Goal: Find specific page/section: Find specific page/section

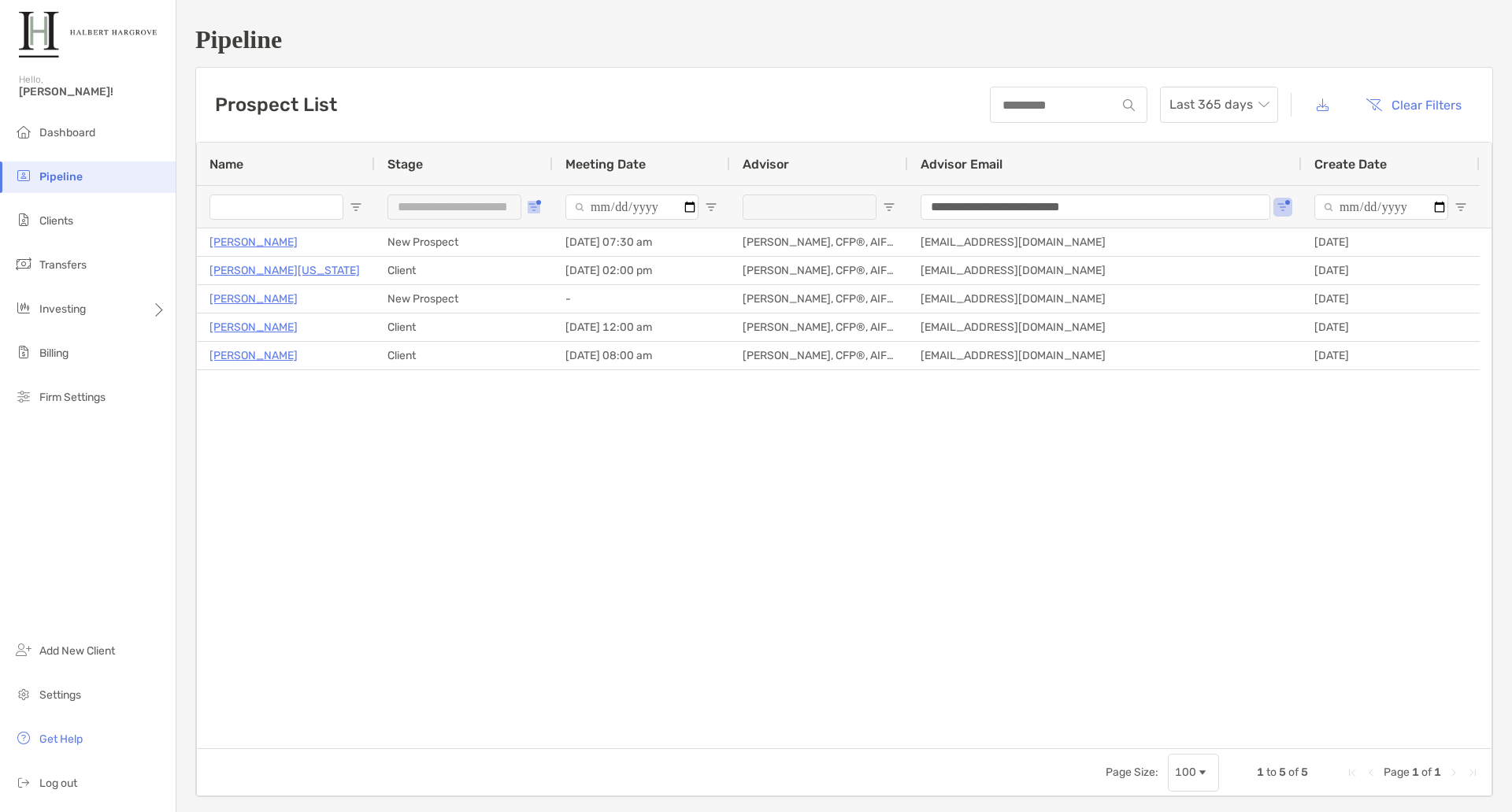
click at [536, 207] on span "Open Filter Menu" at bounding box center [534, 206] width 12 height 12
click at [579, 371] on div "Unqualified" at bounding box center [620, 369] width 118 height 13
type input "**********"
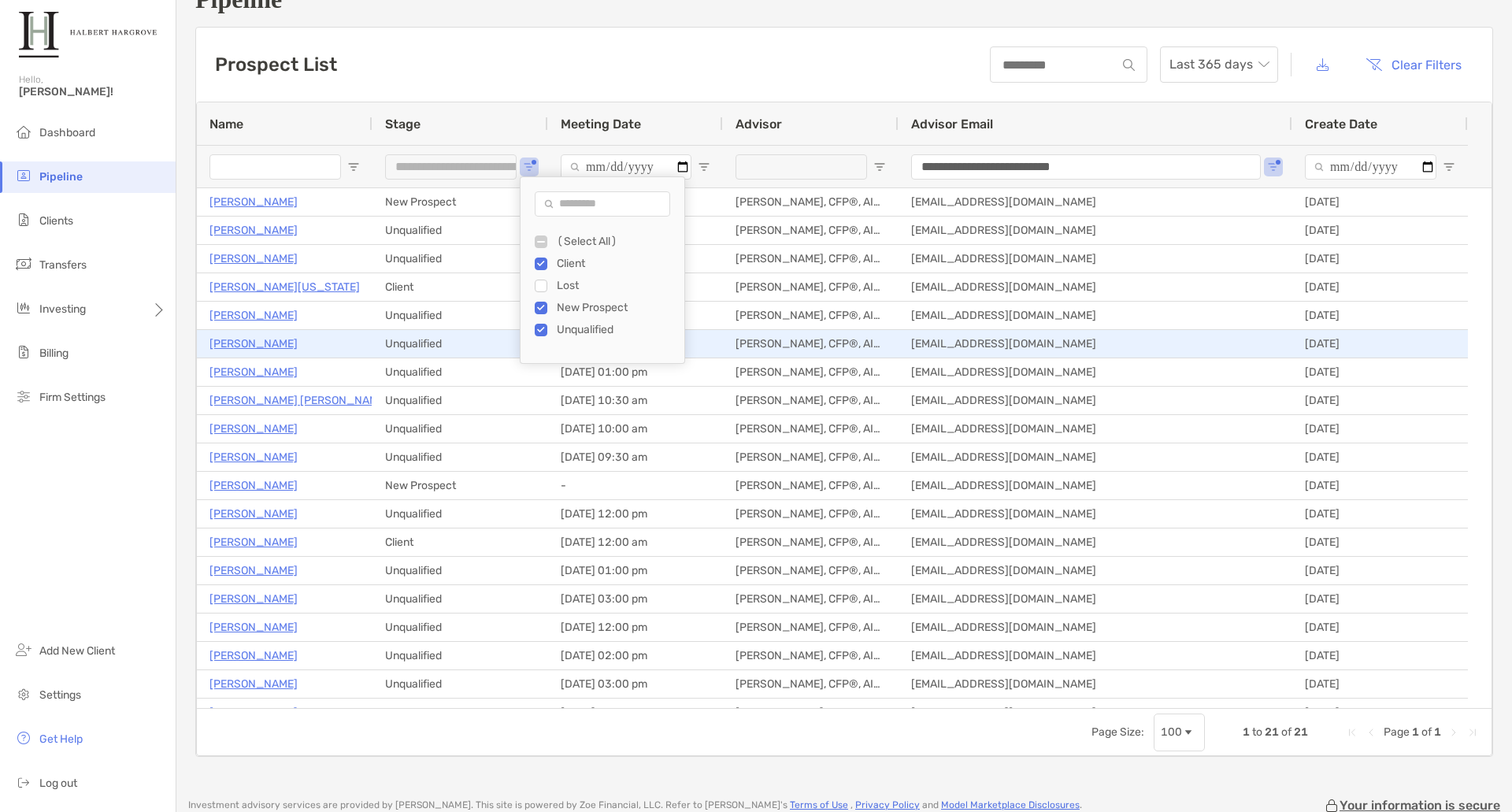
scroll to position [38, 0]
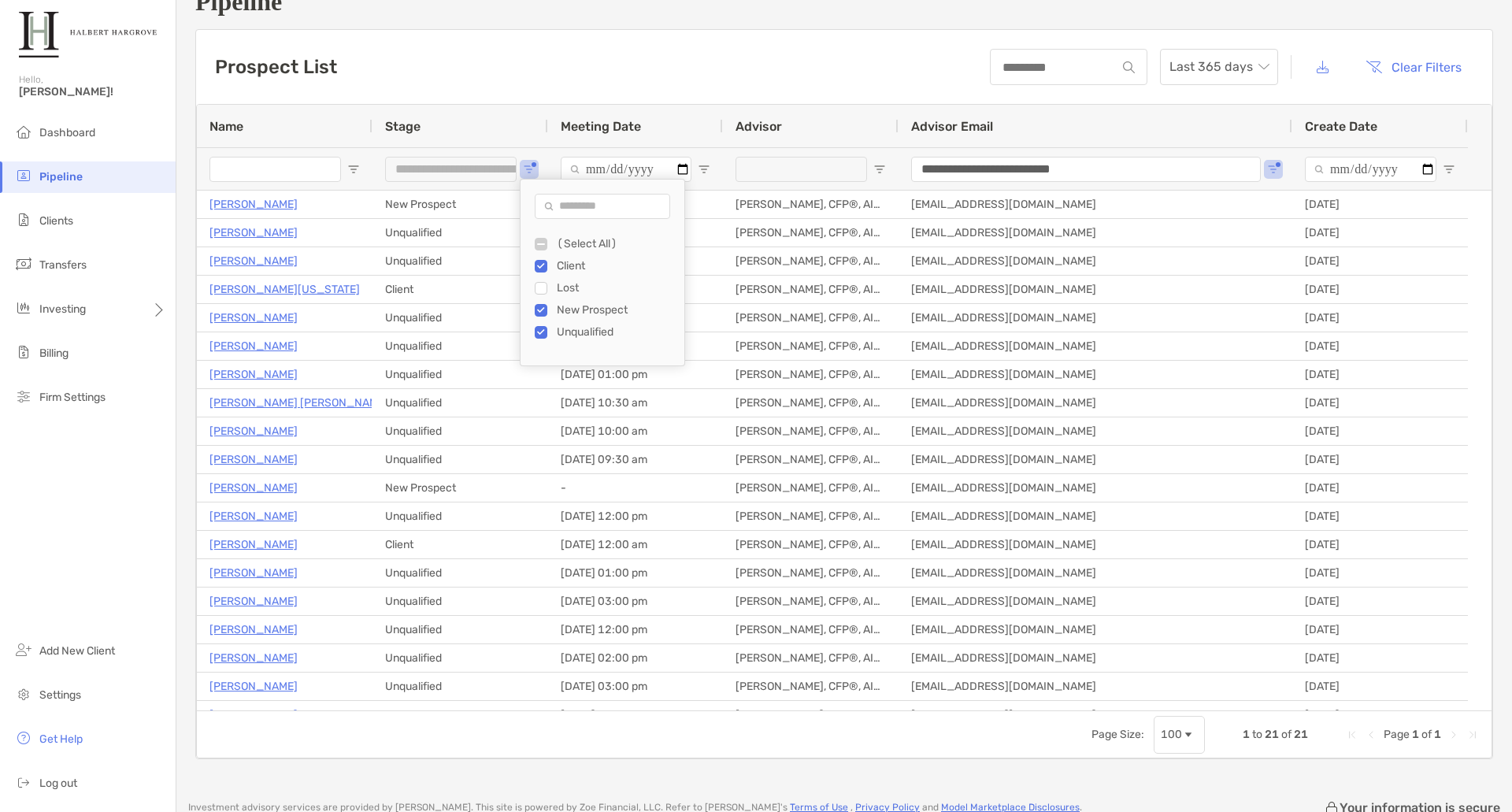
click at [592, 330] on div "(Select All) Client Lost New Prospect Unqualified" at bounding box center [602, 288] width 164 height 111
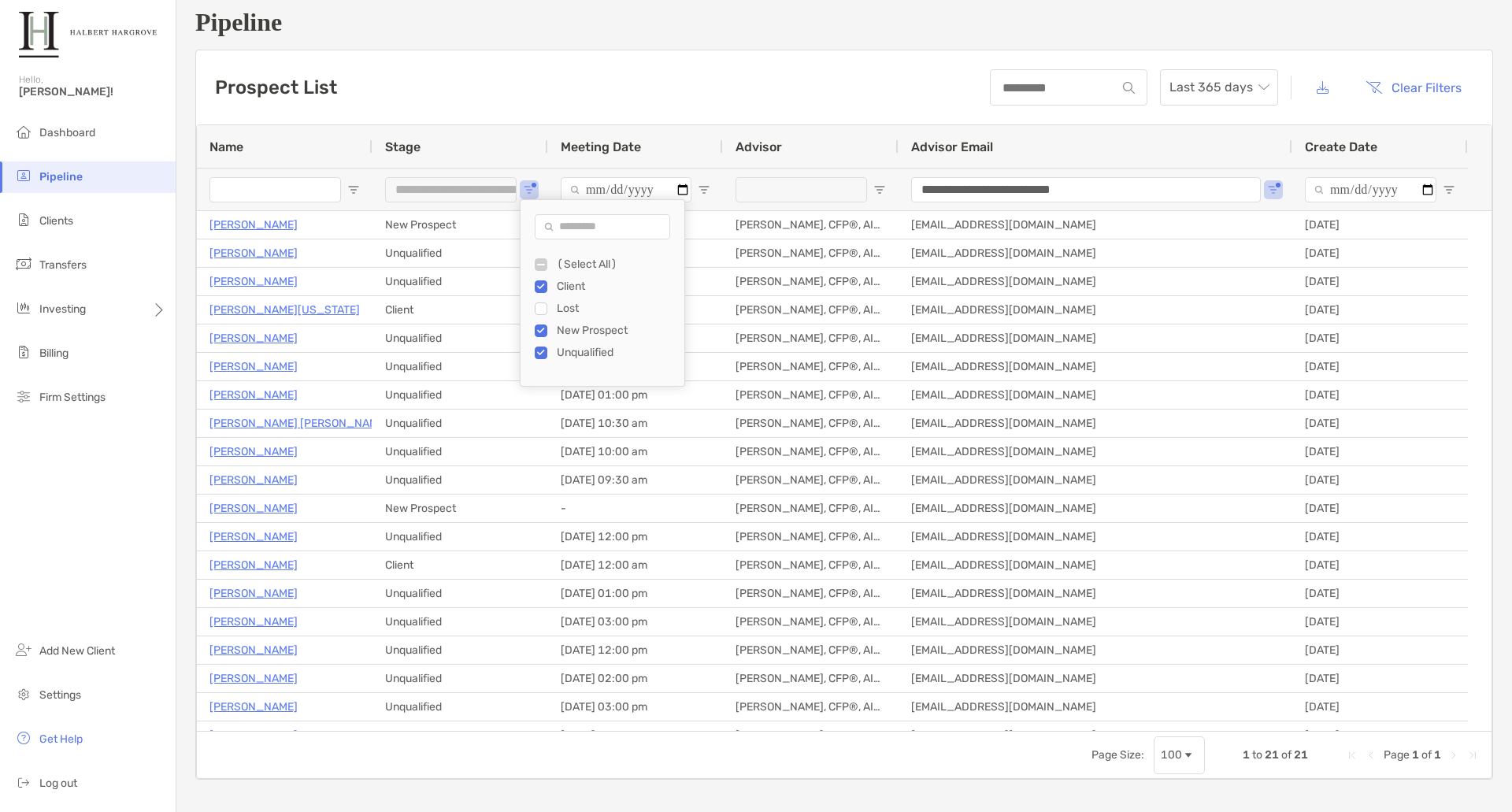
scroll to position [11, 0]
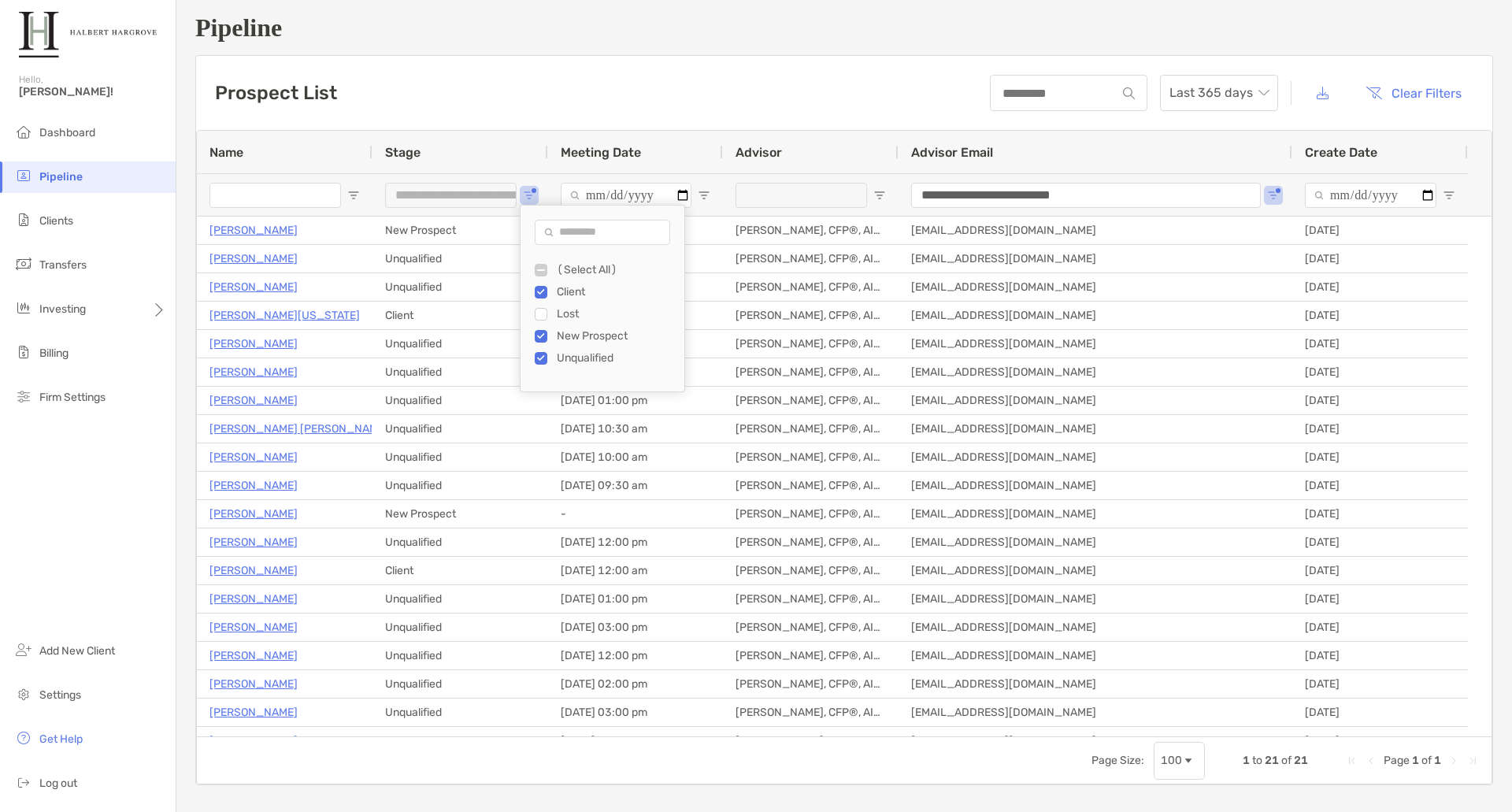
click at [570, 309] on div "Lost" at bounding box center [616, 314] width 118 height 13
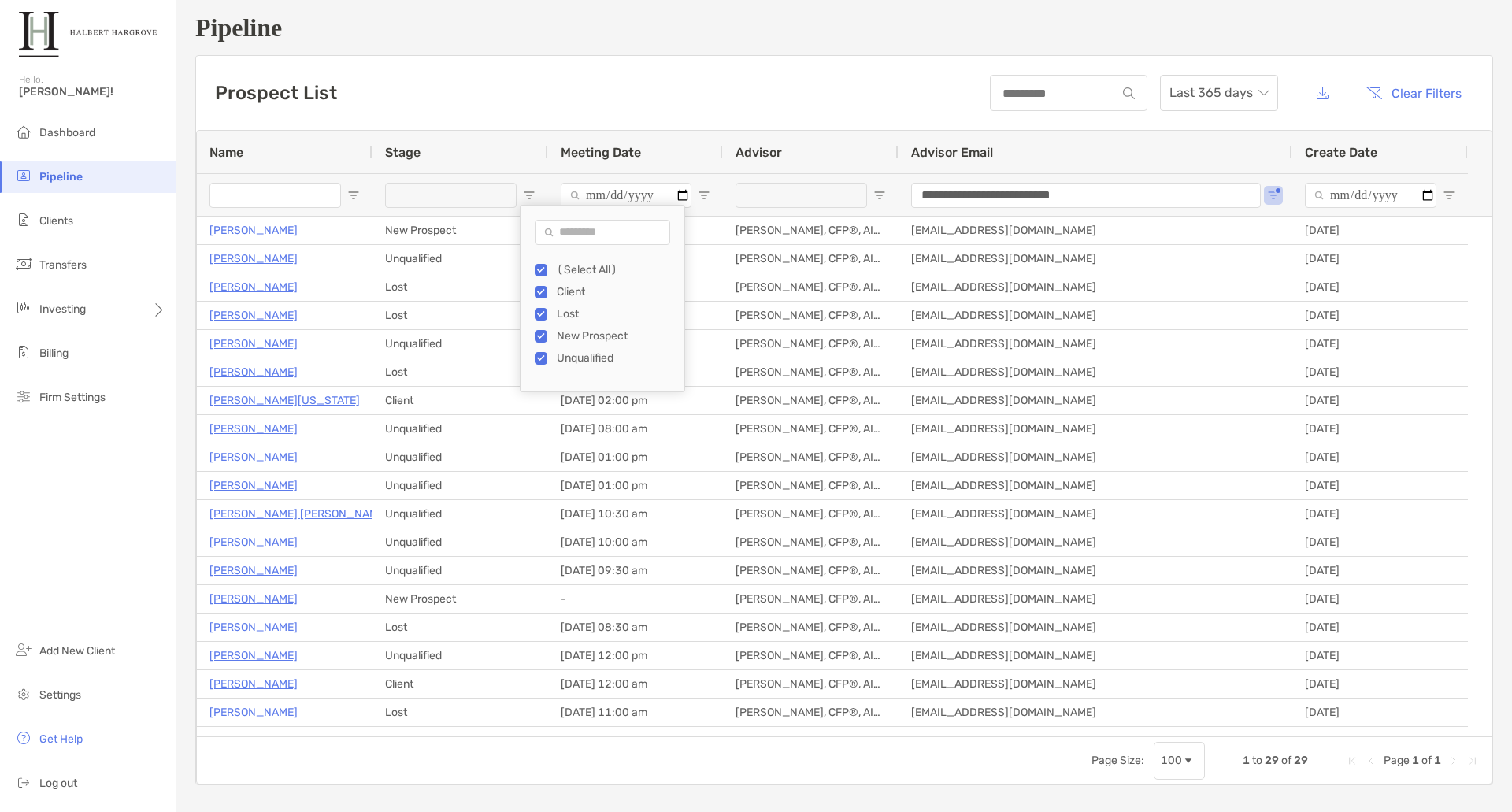
click at [588, 352] on div "Unqualified" at bounding box center [616, 358] width 118 height 13
type input "**********"
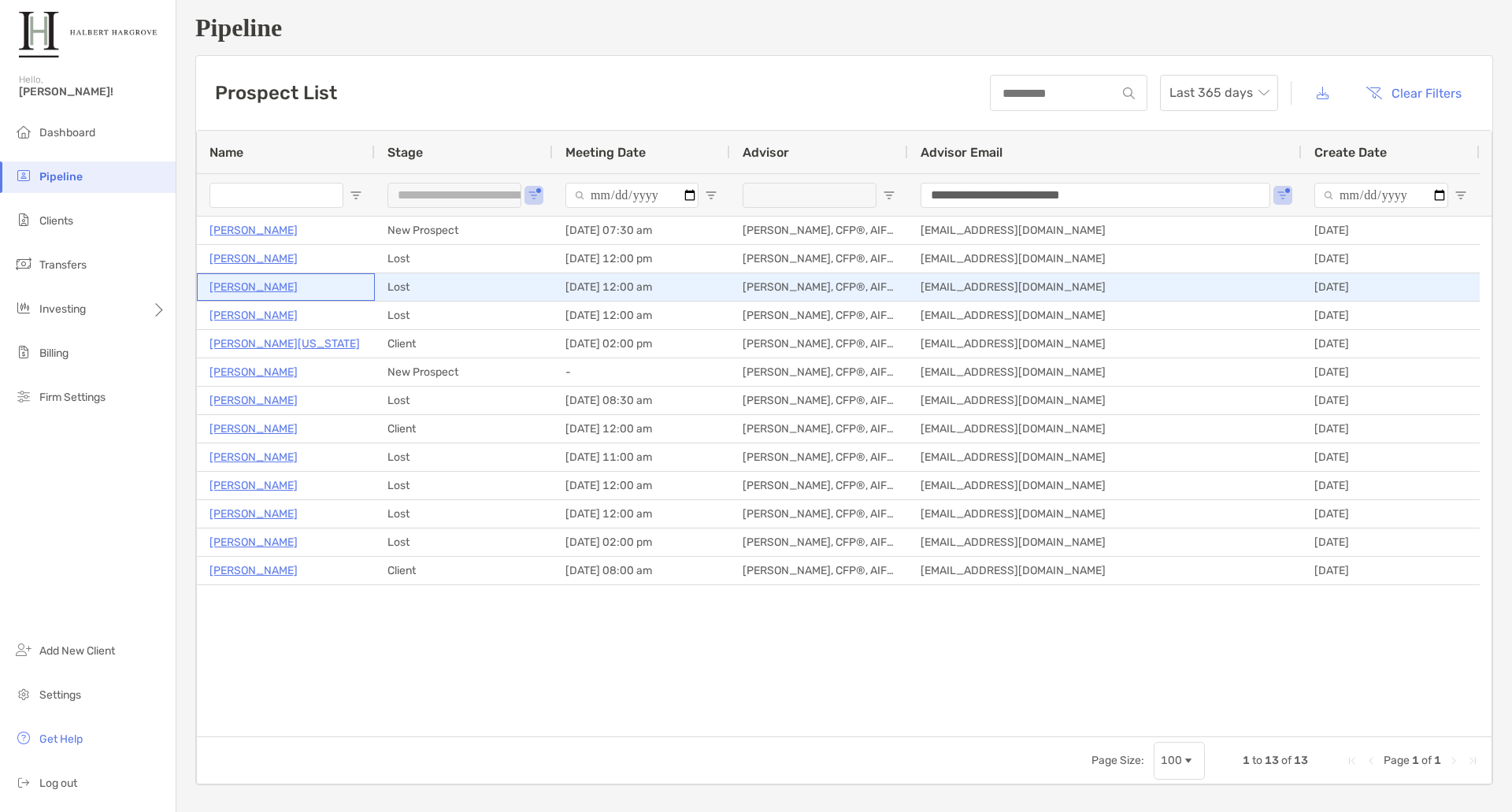
click at [267, 282] on p "[PERSON_NAME]" at bounding box center [253, 286] width 88 height 20
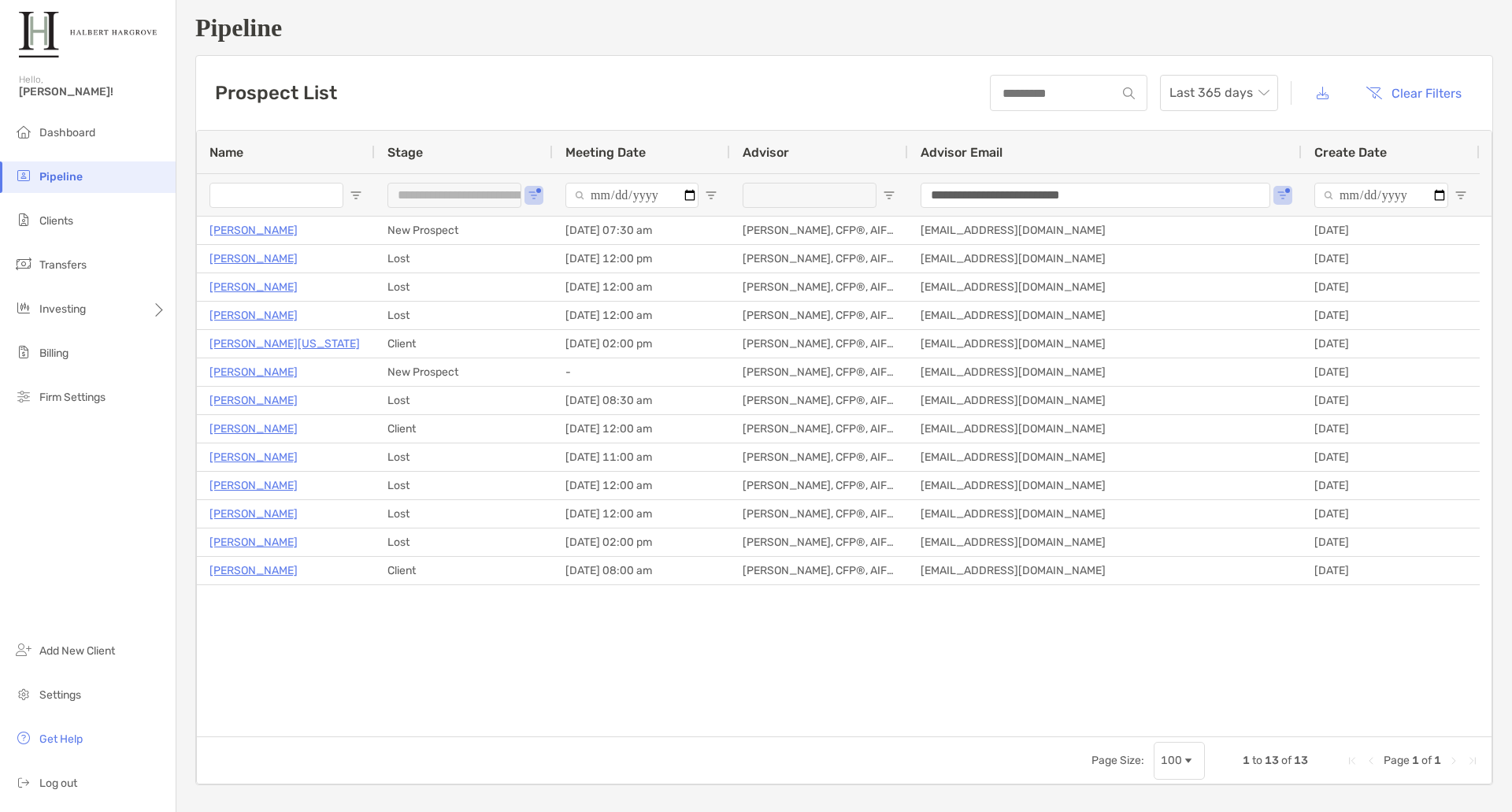
click at [93, 179] on li "Pipeline" at bounding box center [88, 177] width 176 height 31
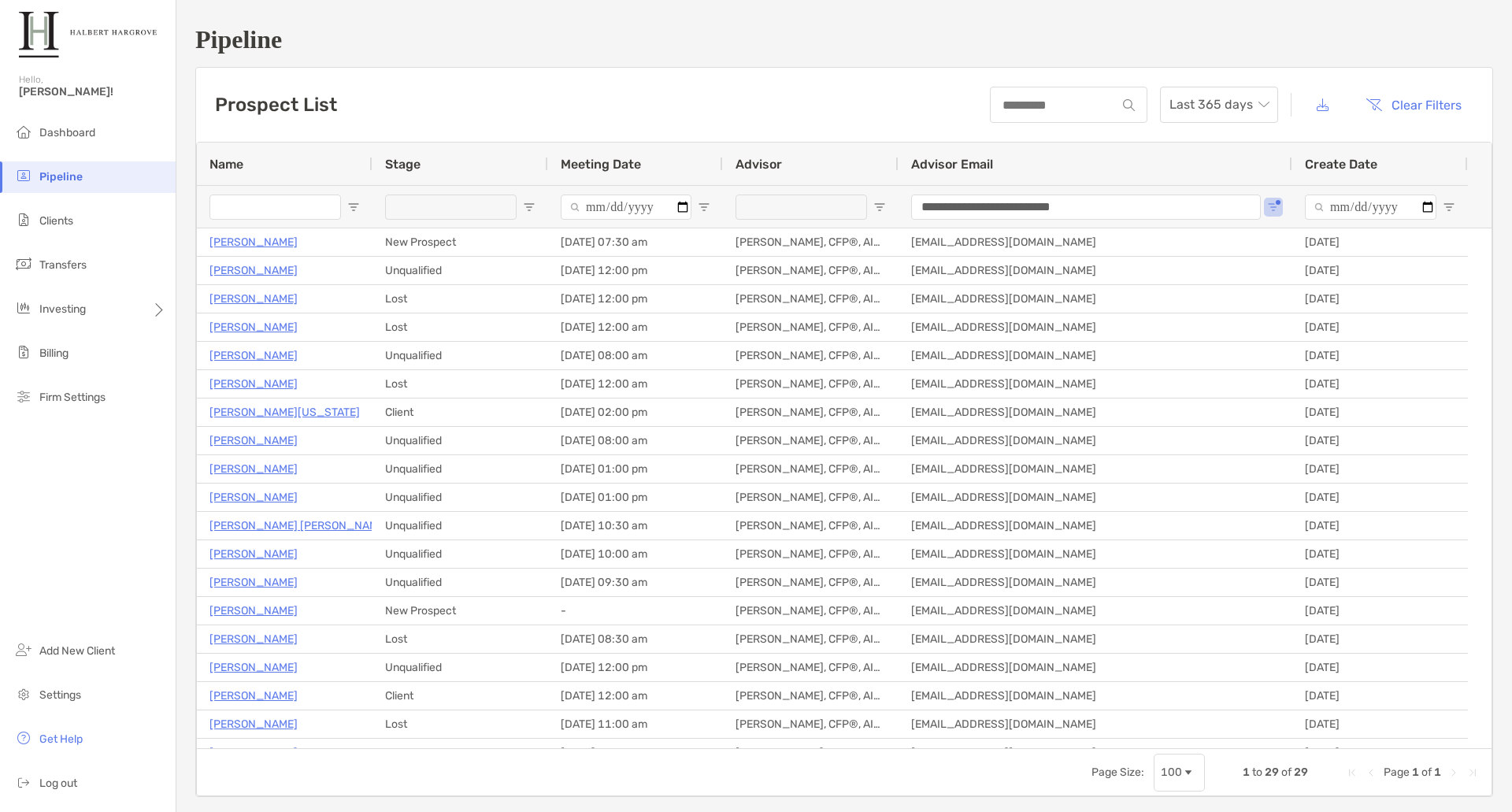
click at [529, 208] on span "Open Filter Menu" at bounding box center [529, 206] width 12 height 12
click at [567, 328] on div "Lost" at bounding box center [616, 325] width 118 height 13
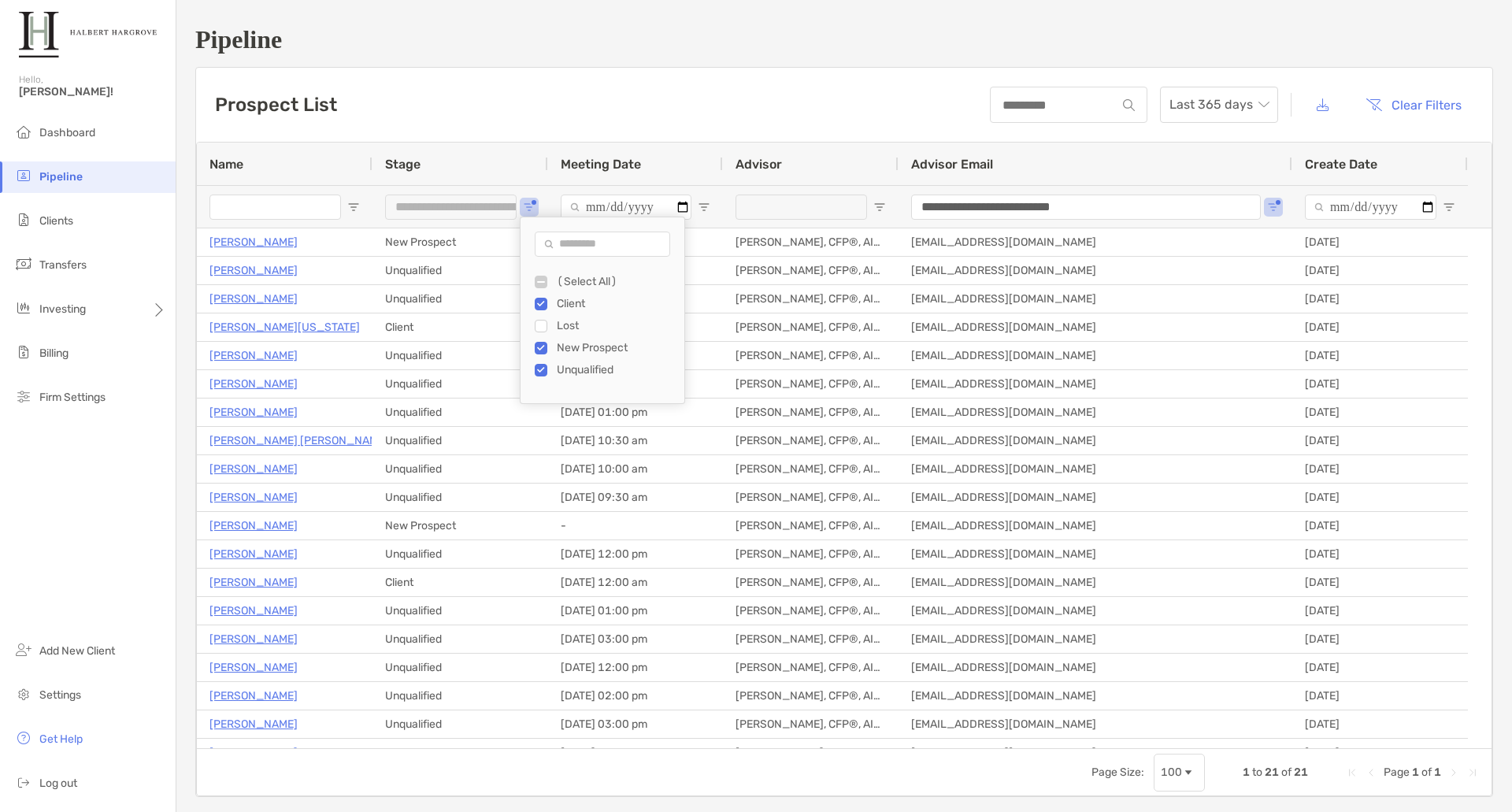
click at [578, 372] on div "Unqualified" at bounding box center [616, 369] width 118 height 13
type input "**********"
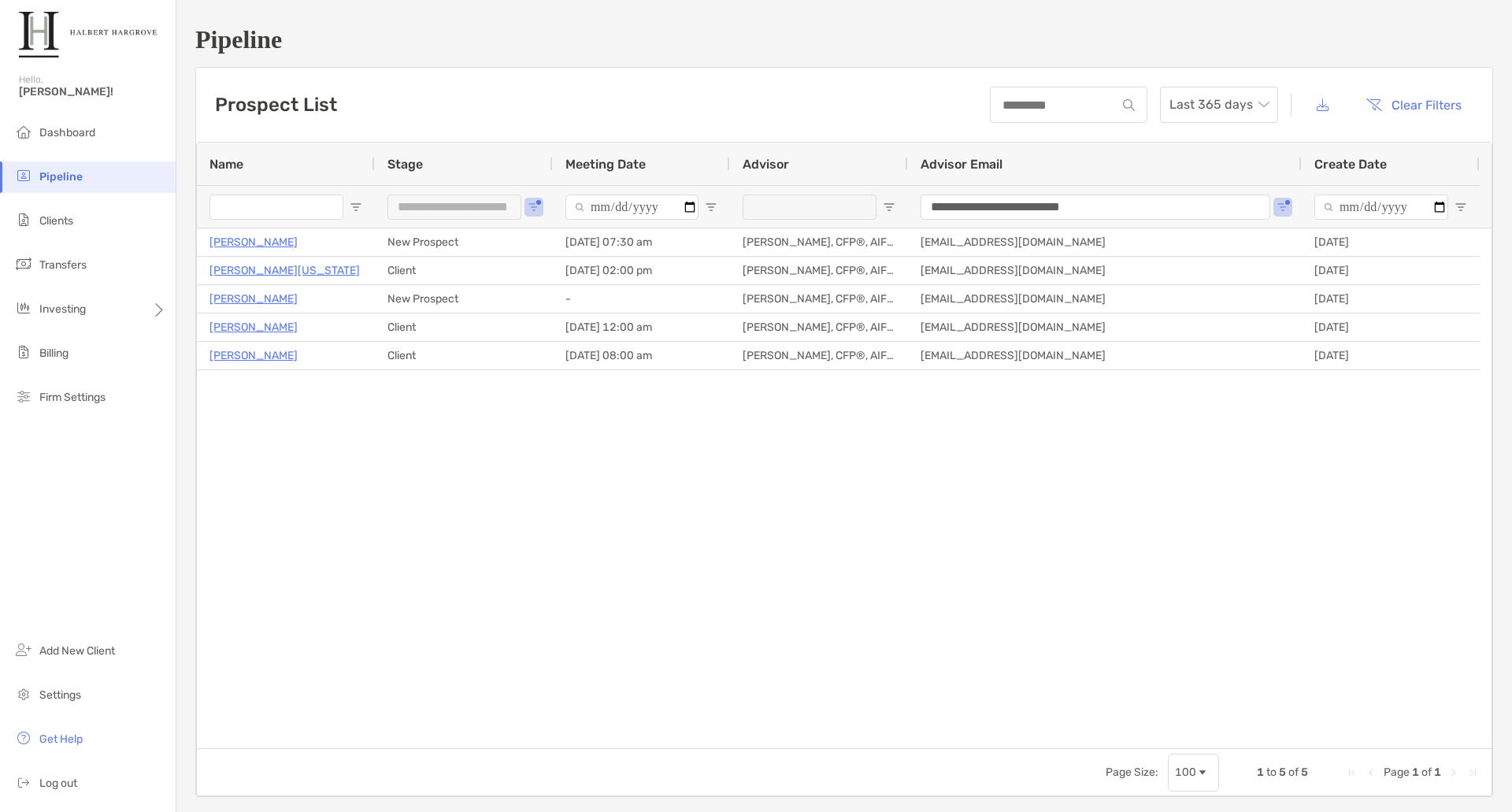
click at [360, 444] on div "[PERSON_NAME] New Prospect [DATE] 07:30 am [PERSON_NAME], CFP®, AIF® [EMAIL_ADD…" at bounding box center [844, 488] width 1295 height 520
click at [67, 229] on li "Clients" at bounding box center [88, 220] width 176 height 31
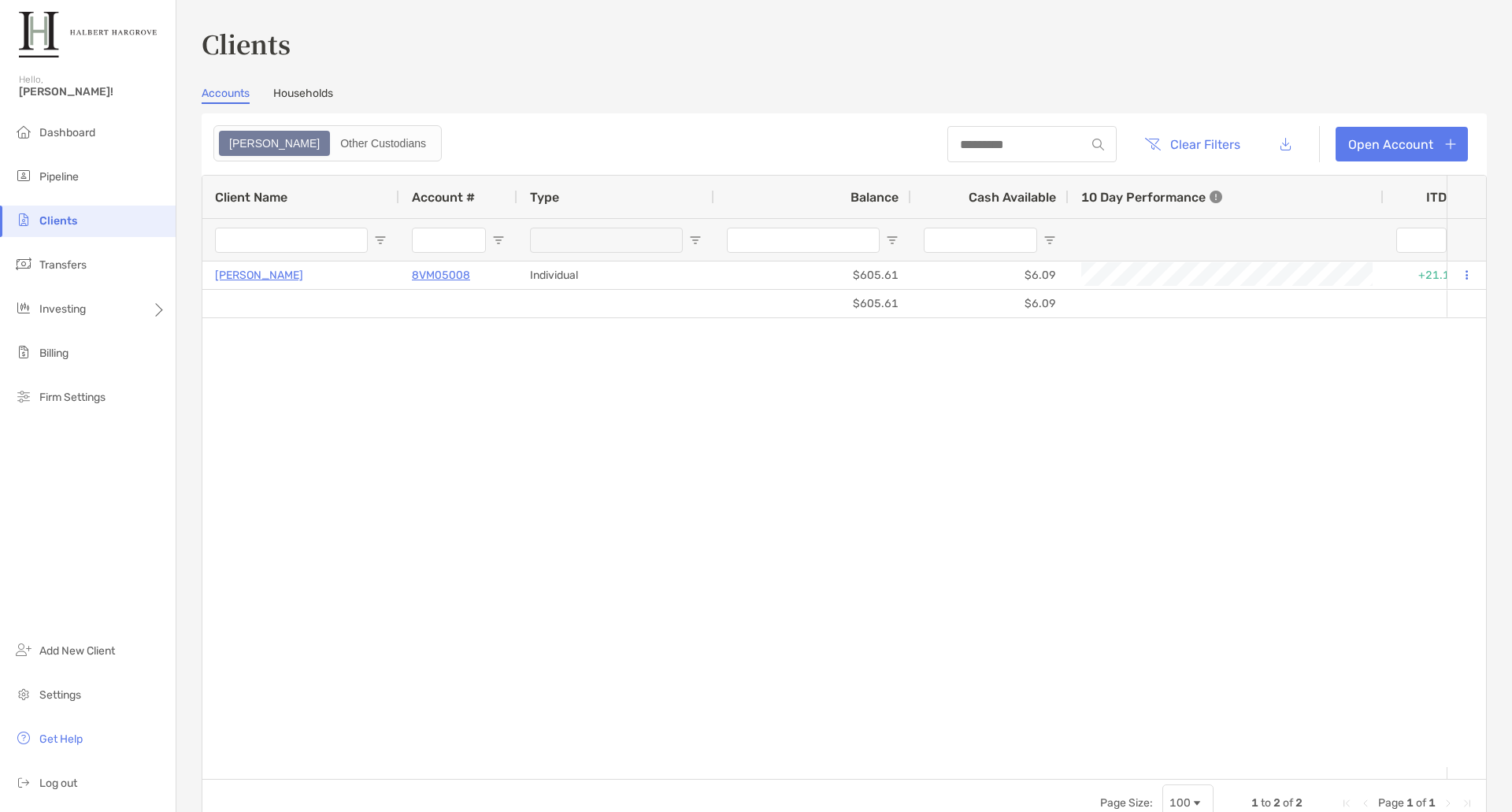
click at [323, 94] on link "Households" at bounding box center [303, 95] width 60 height 17
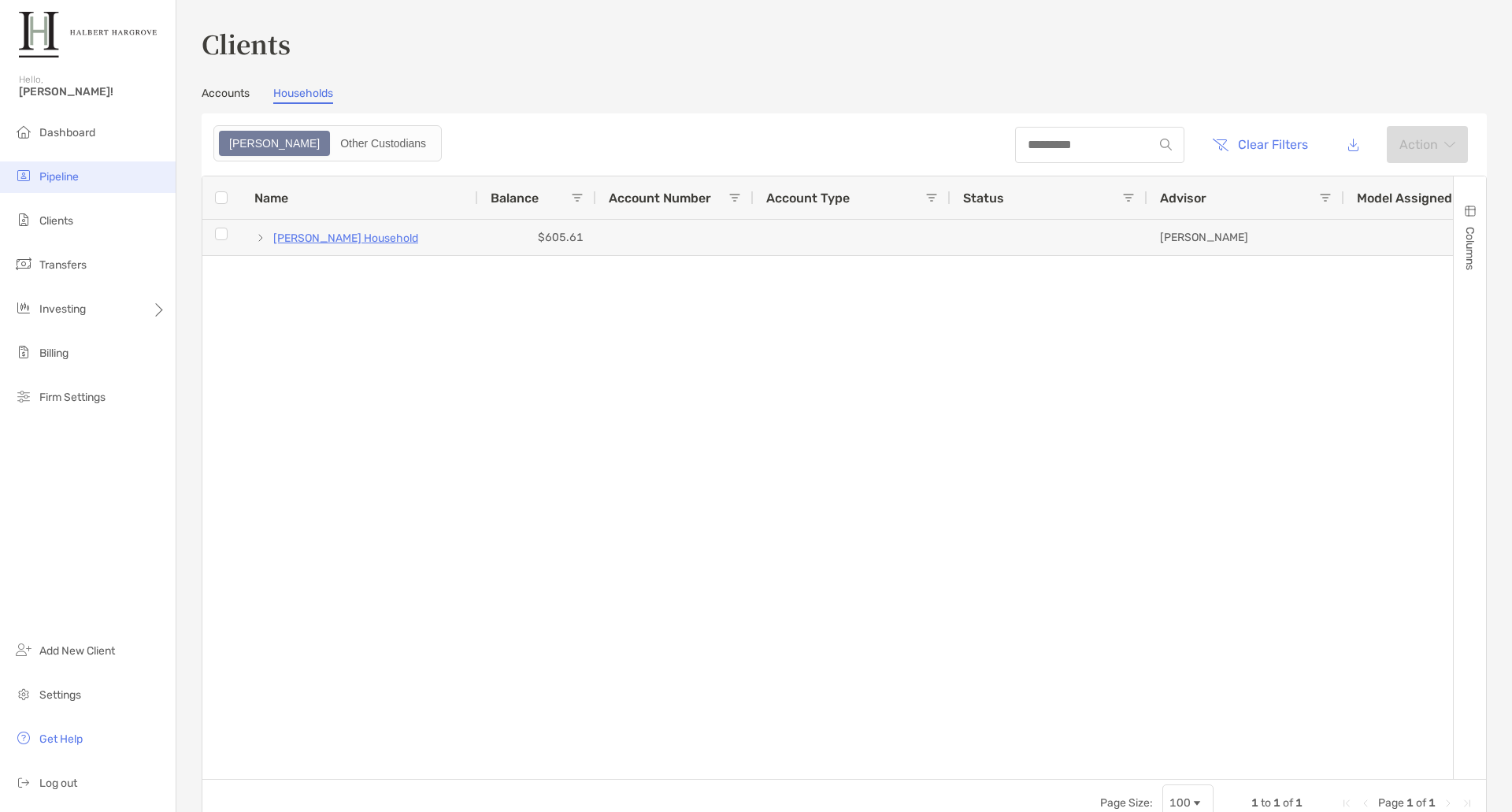
click at [69, 171] on span "Pipeline" at bounding box center [58, 177] width 39 height 13
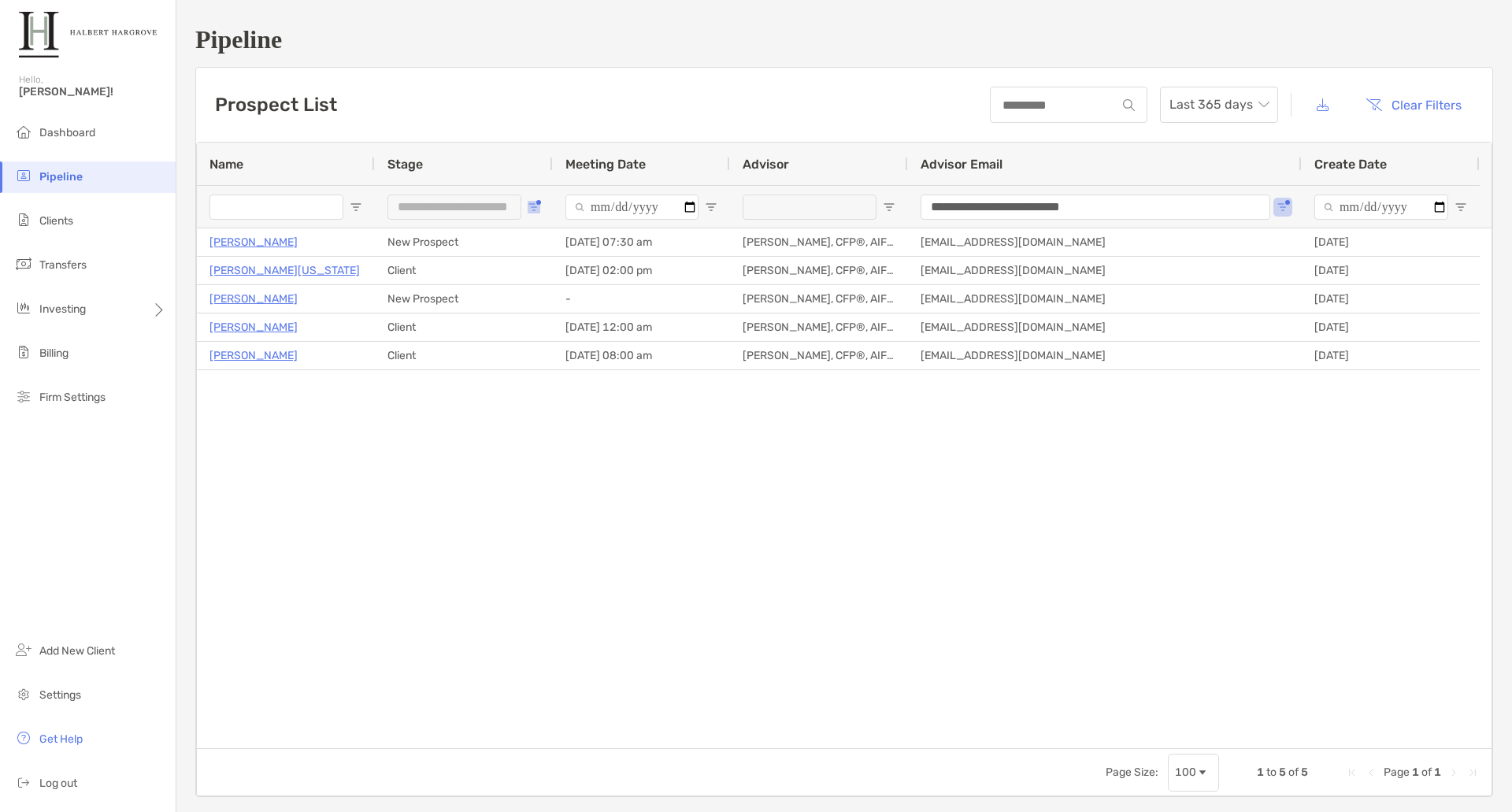
click at [539, 209] on span "Open Filter Menu" at bounding box center [534, 206] width 12 height 12
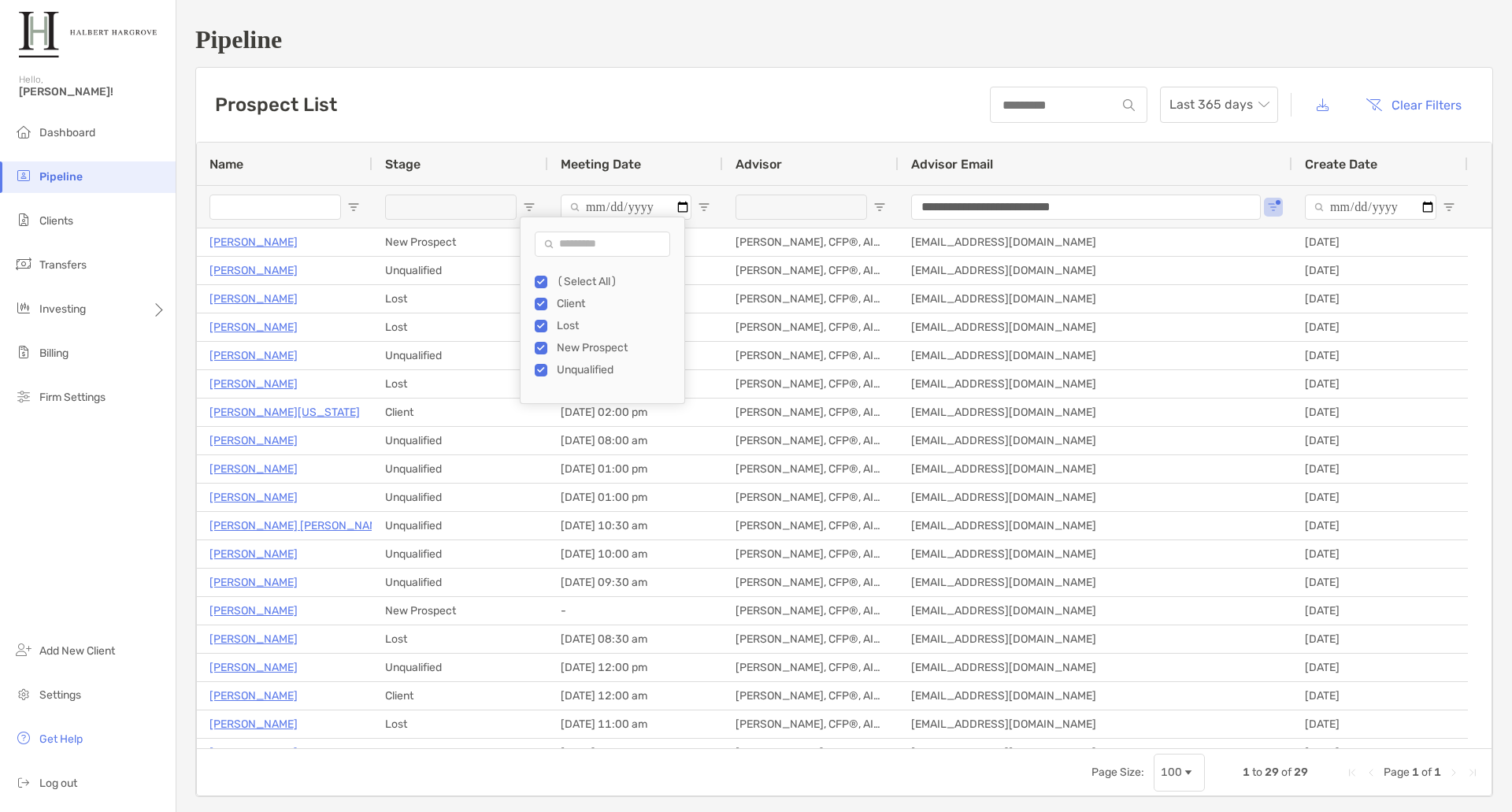
click at [533, 203] on span "Open Filter Menu" at bounding box center [529, 206] width 12 height 12
click at [263, 205] on input "Name Filter Input" at bounding box center [275, 207] width 132 height 25
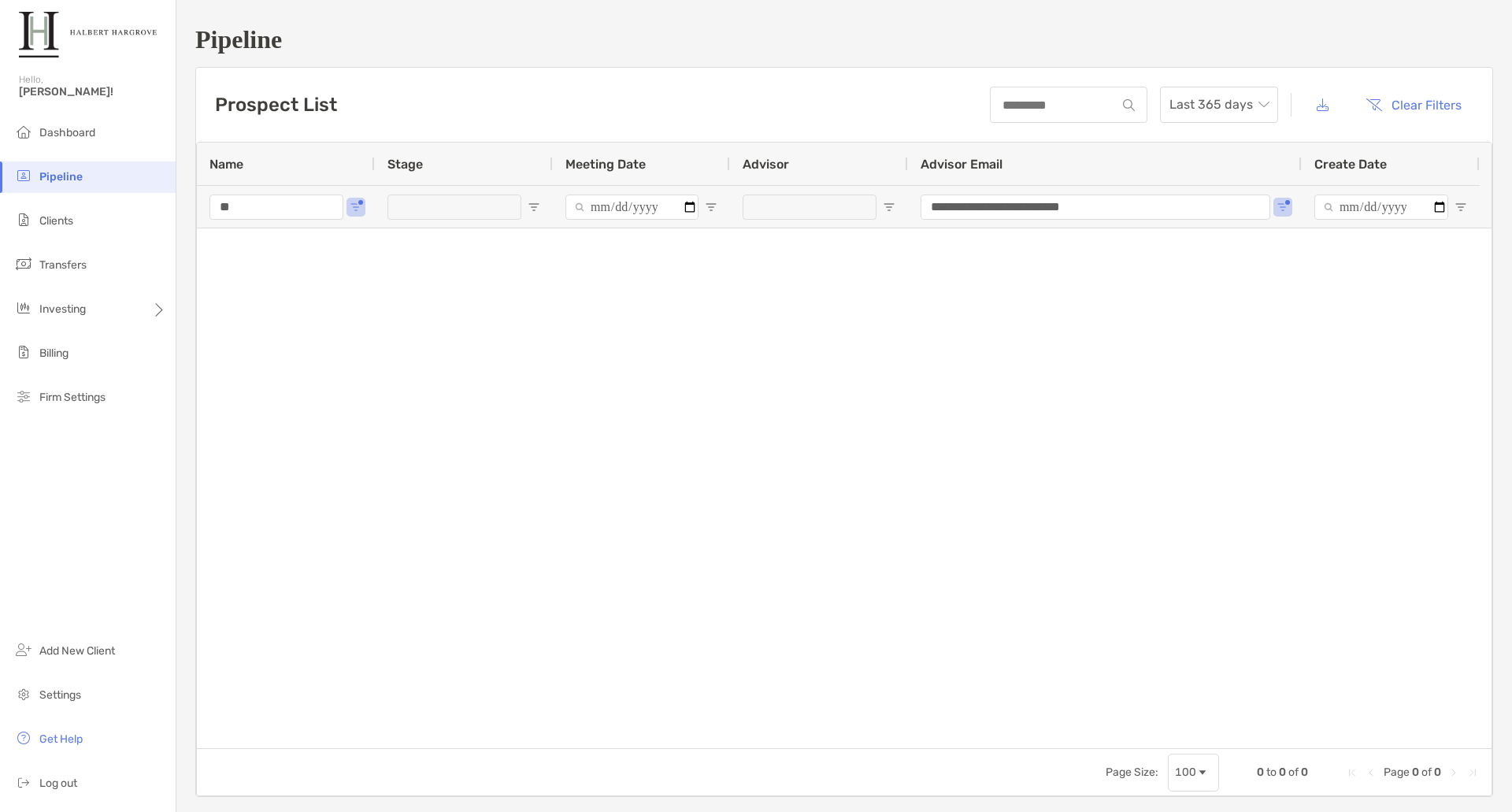
type input "*"
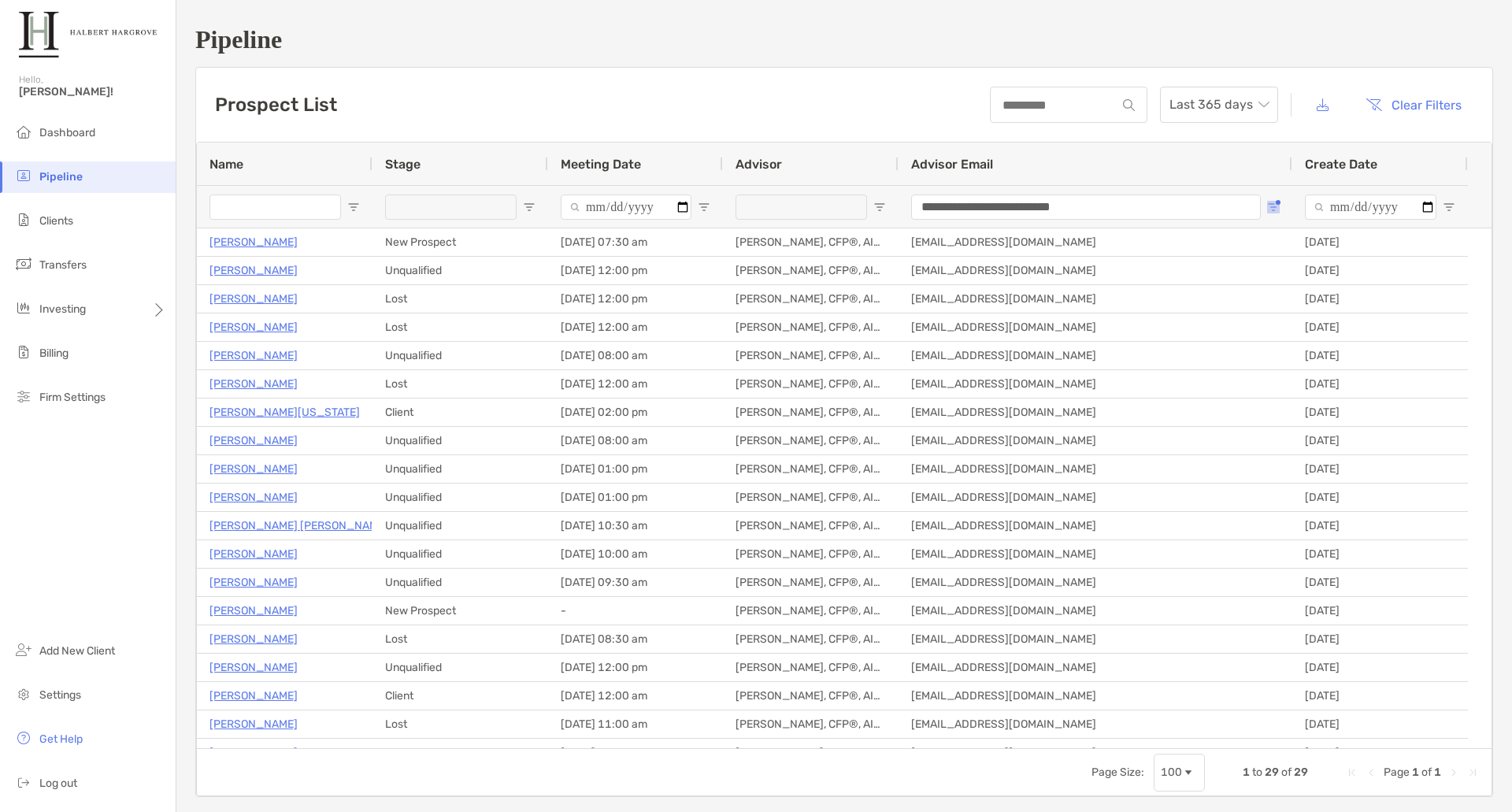
click at [1277, 202] on button "Open Filter Menu" at bounding box center [1273, 206] width 12 height 12
click at [580, 115] on div "Prospect List Last 365 days Clear Filters" at bounding box center [844, 105] width 1296 height 74
click at [535, 212] on span "Open Filter Menu" at bounding box center [529, 206] width 12 height 12
click at [569, 326] on div "Lost" at bounding box center [616, 325] width 118 height 13
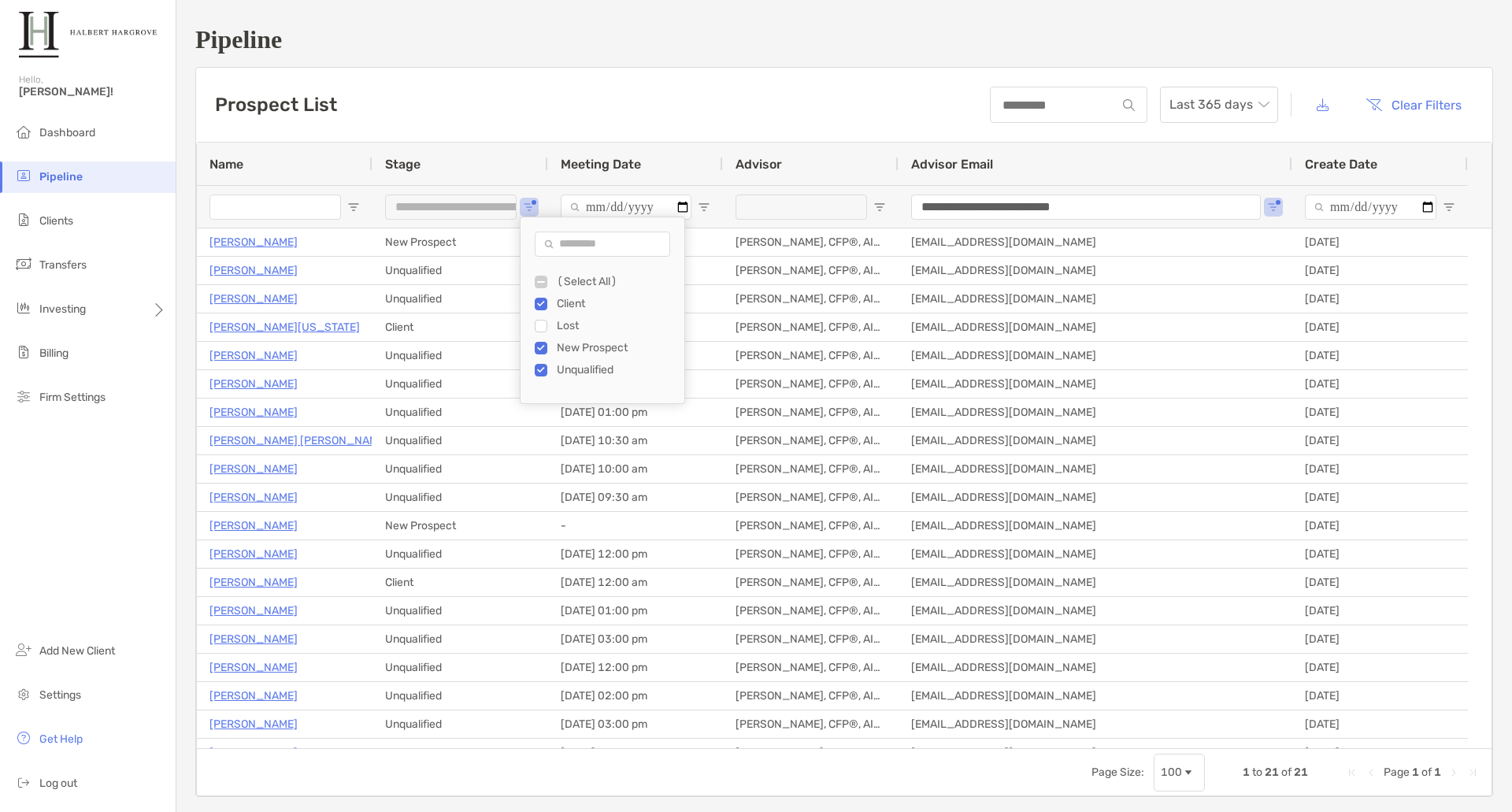
click at [570, 366] on div "Unqualified" at bounding box center [616, 369] width 118 height 13
type input "**********"
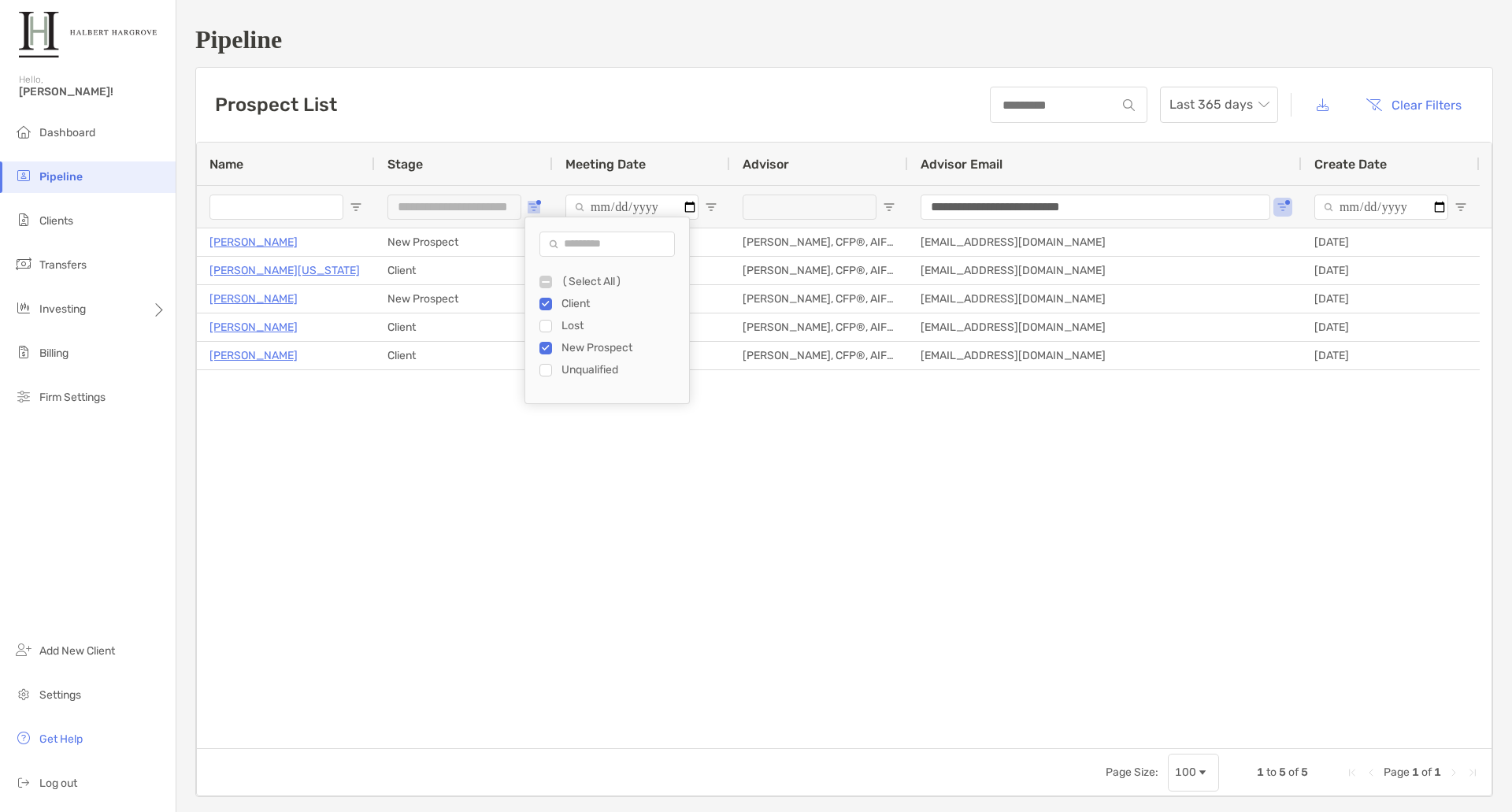
click at [538, 207] on span "Open Filter Menu" at bounding box center [534, 206] width 12 height 12
click at [506, 448] on div "[PERSON_NAME] New Prospect [DATE] 07:30 am [PERSON_NAME], CFP®, AIF® [EMAIL_ADD…" at bounding box center [844, 488] width 1295 height 520
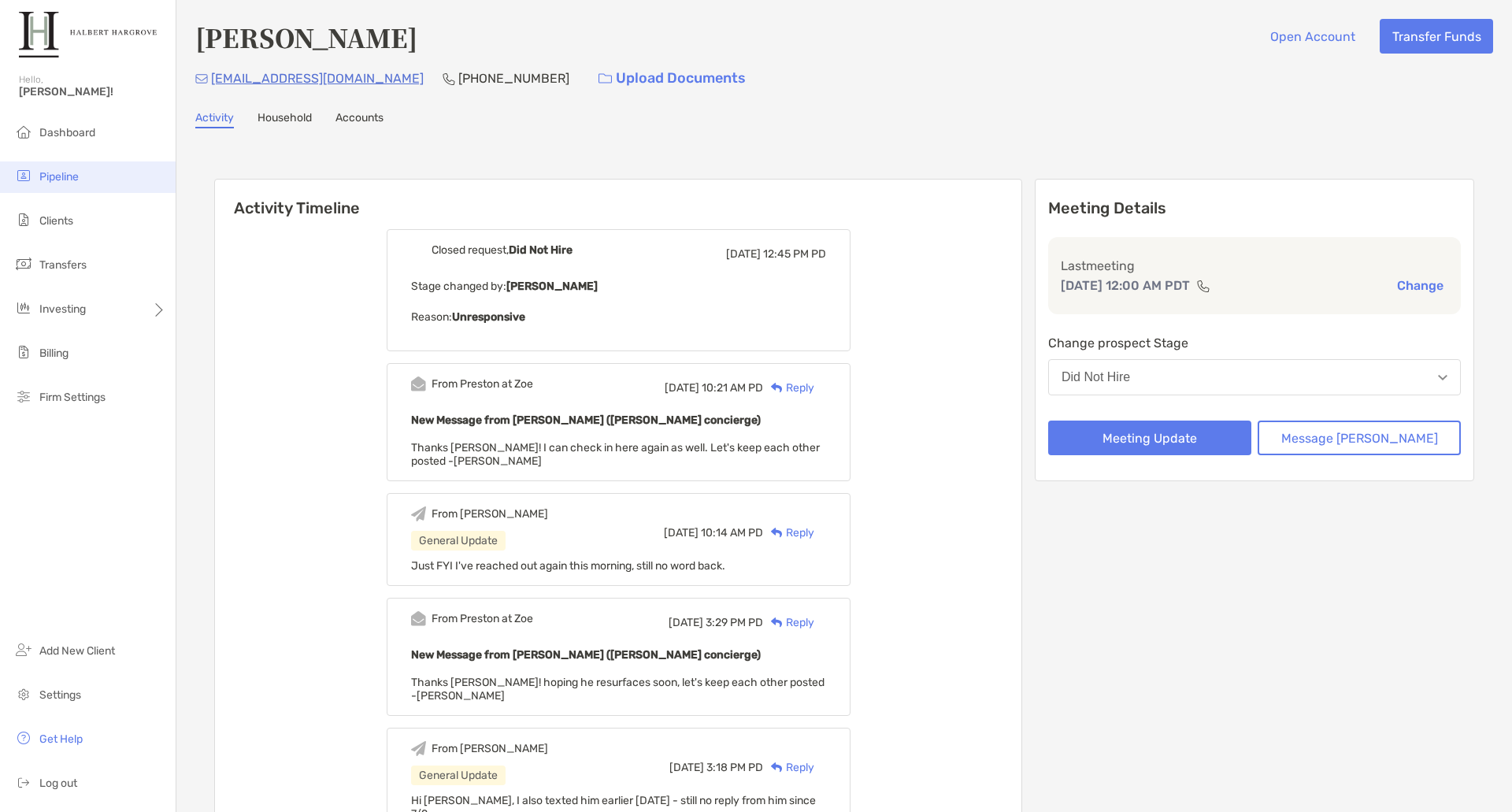
click at [56, 179] on span "Pipeline" at bounding box center [58, 177] width 39 height 13
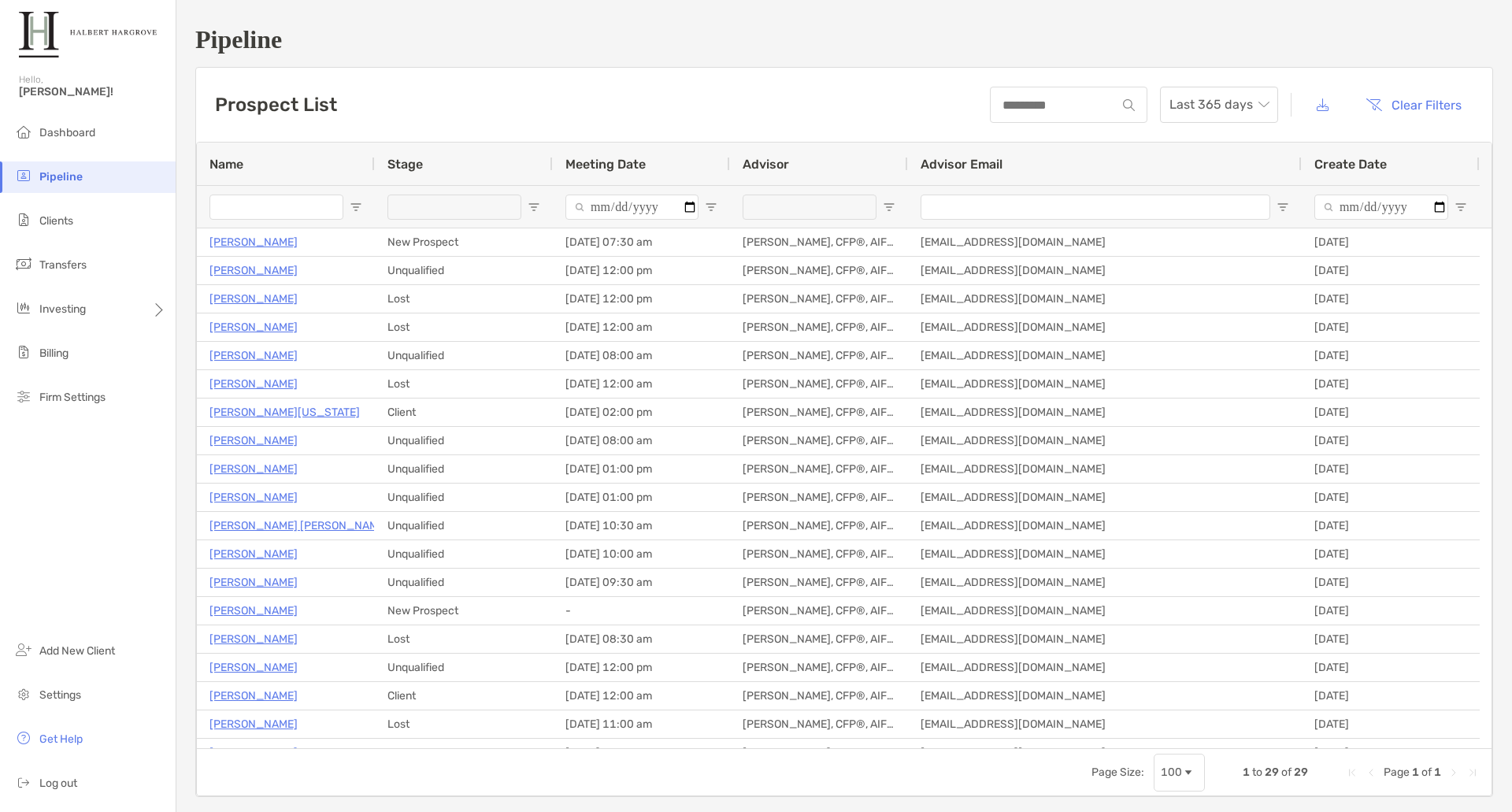
type input "**********"
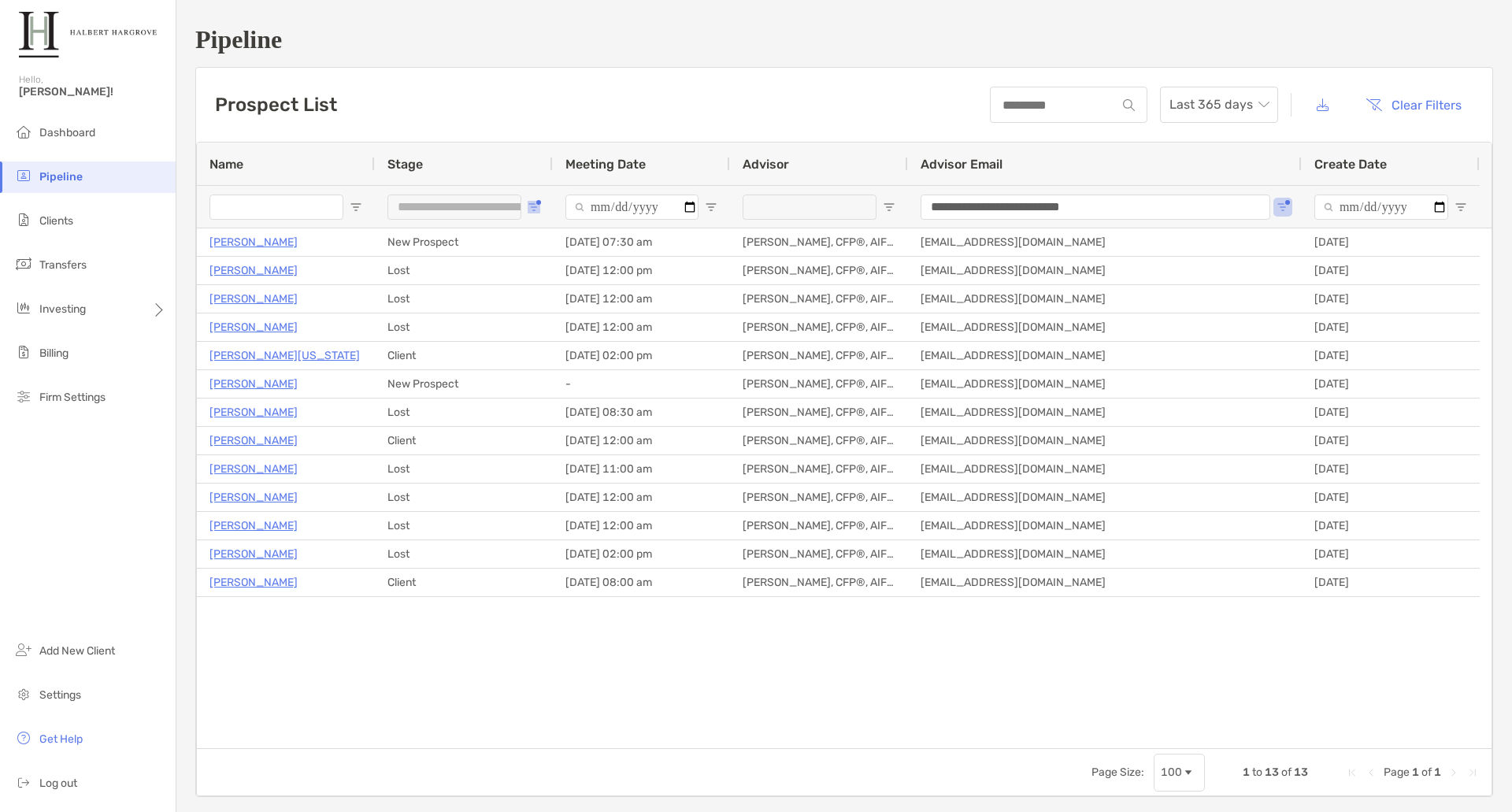
click at [533, 205] on span "Open Filter Menu" at bounding box center [534, 206] width 12 height 12
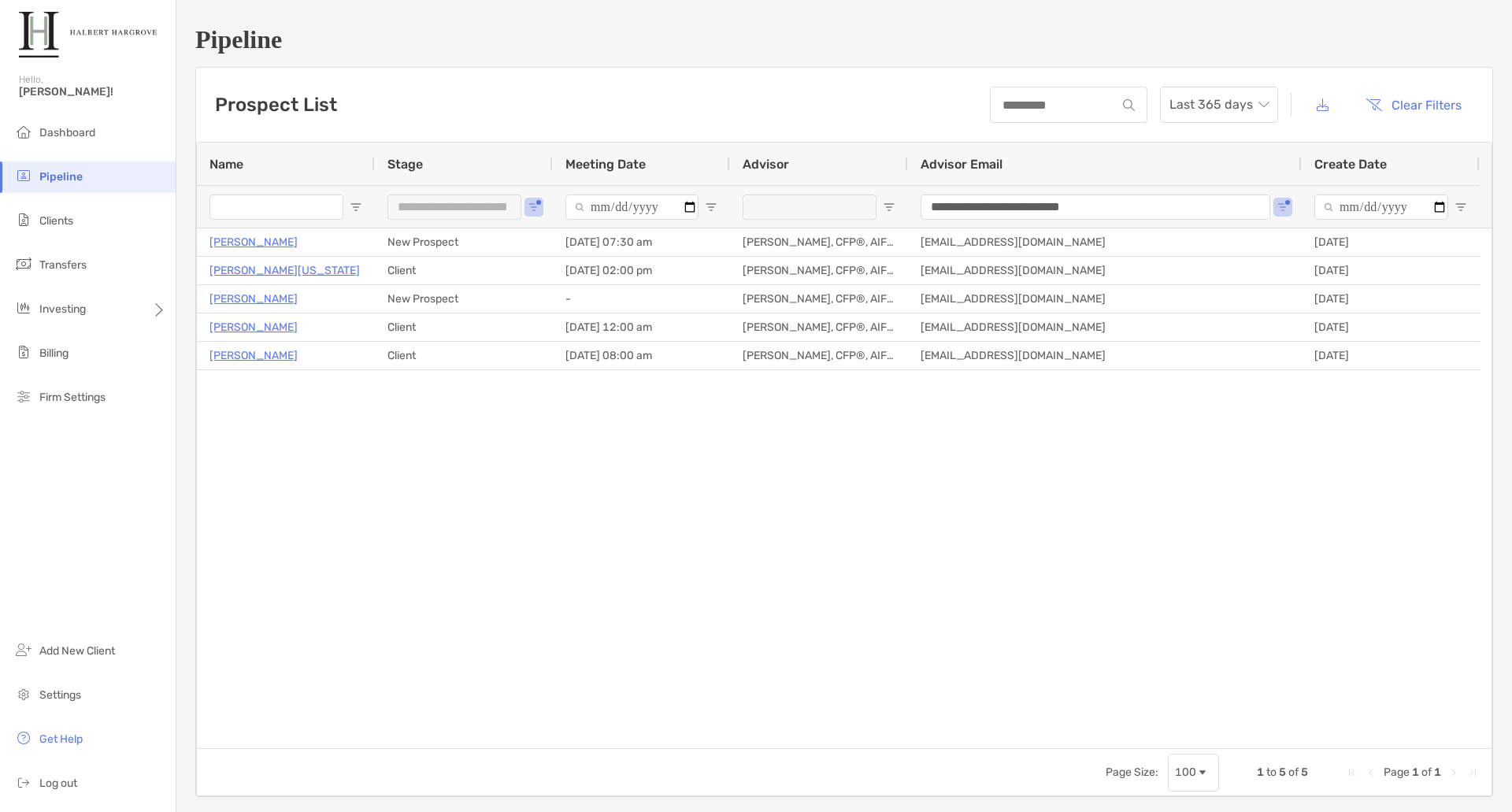
click at [424, 451] on div "[PERSON_NAME] New Prospect [DATE] 07:30 am [PERSON_NAME], CFP®, AIF® [EMAIL_ADD…" at bounding box center [844, 488] width 1295 height 520
click at [536, 209] on span "Open Filter Menu" at bounding box center [534, 206] width 12 height 12
click at [536, 210] on span "Open Filter Menu" at bounding box center [534, 206] width 12 height 12
click at [308, 494] on div "[PERSON_NAME] New Prospect [DATE] 07:30 am [PERSON_NAME], CFP®, AIF® [EMAIL_ADD…" at bounding box center [844, 488] width 1295 height 520
click at [540, 208] on div "**********" at bounding box center [464, 206] width 178 height 43
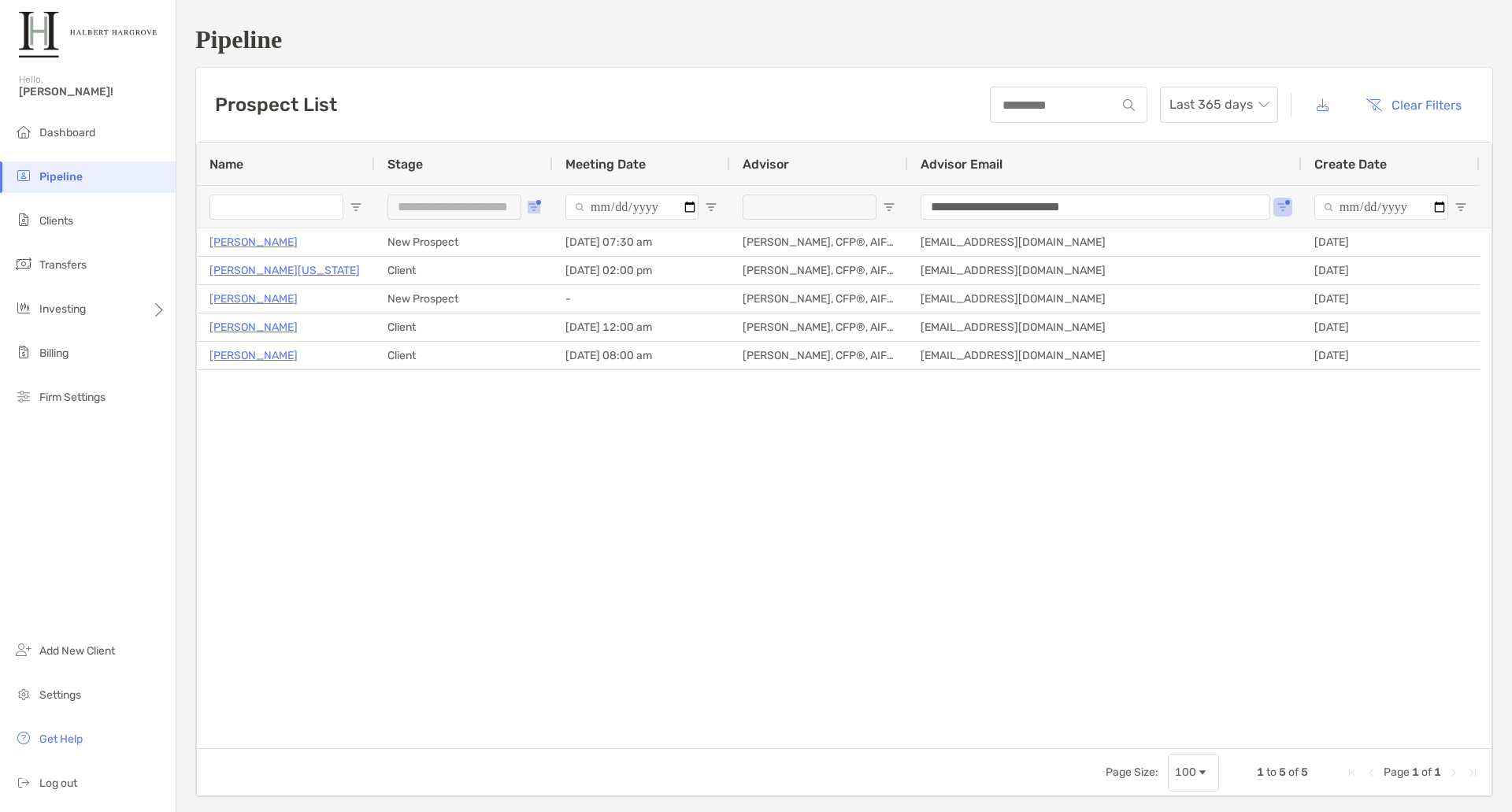
click at [538, 206] on button "Open Filter Menu" at bounding box center [534, 206] width 12 height 12
click at [561, 371] on div "Unqualified" at bounding box center [620, 369] width 118 height 13
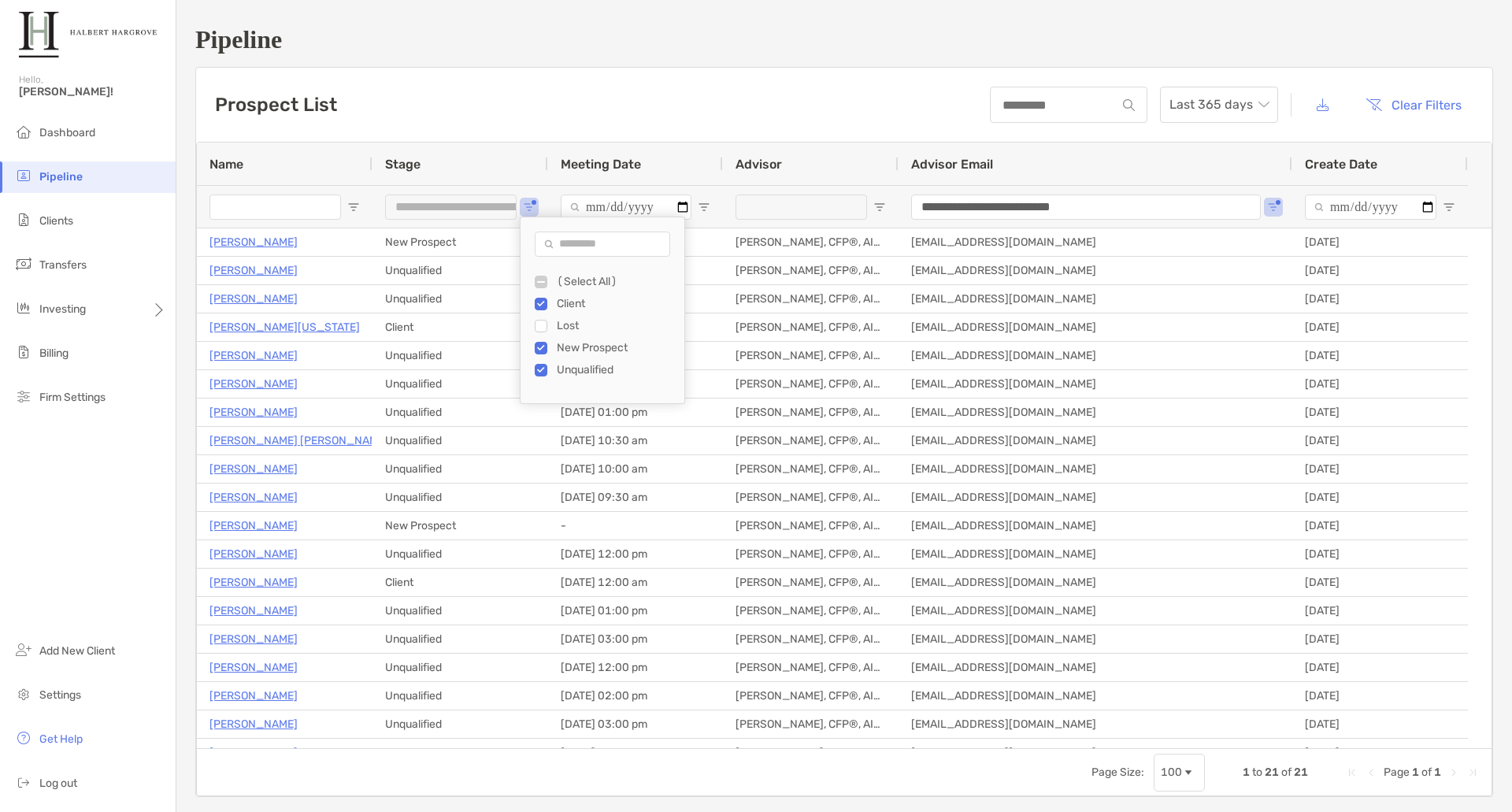
click at [561, 371] on div "Unqualified" at bounding box center [616, 369] width 118 height 13
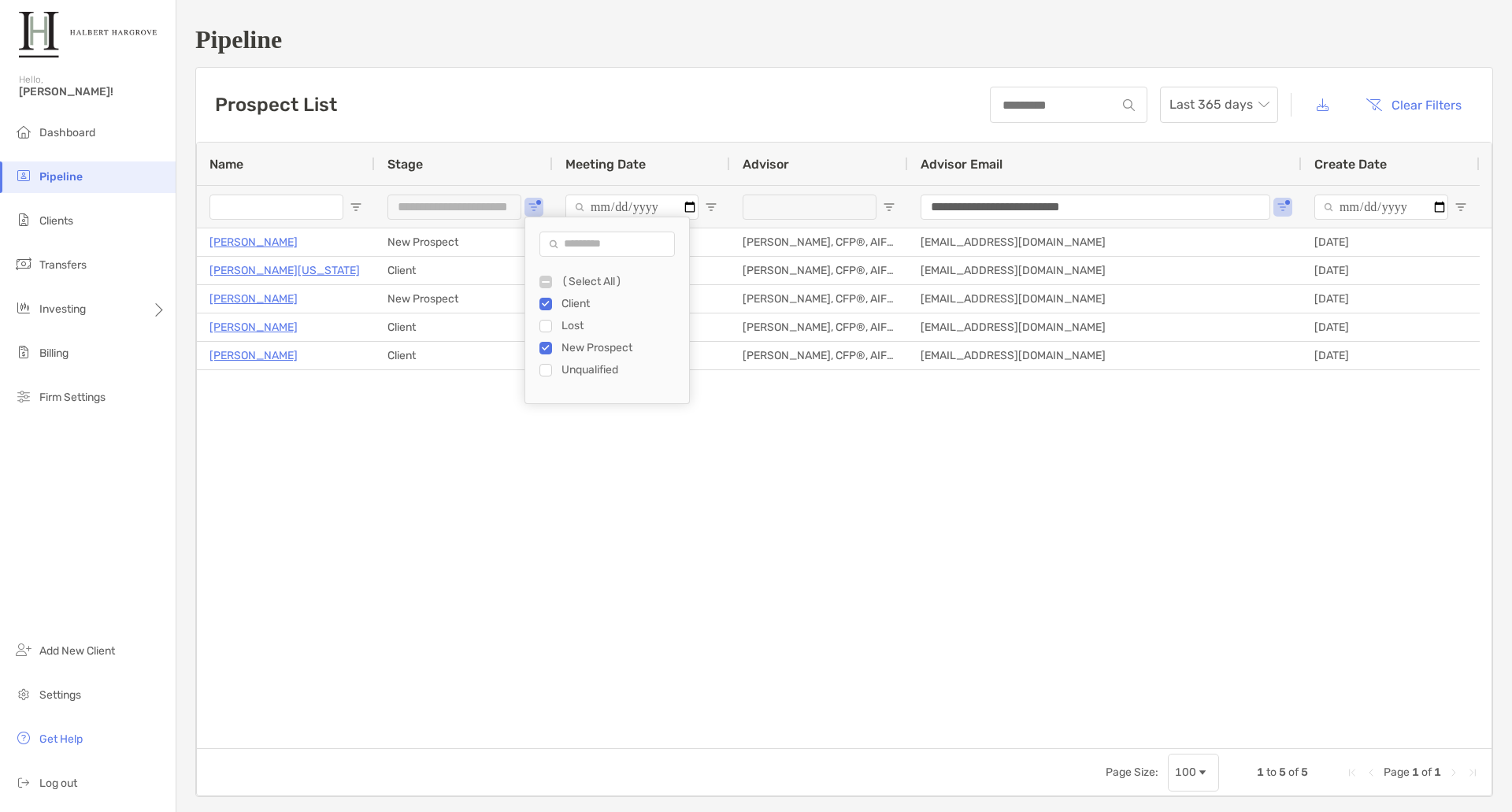
click at [570, 328] on div "Lost" at bounding box center [620, 325] width 118 height 13
type input "**********"
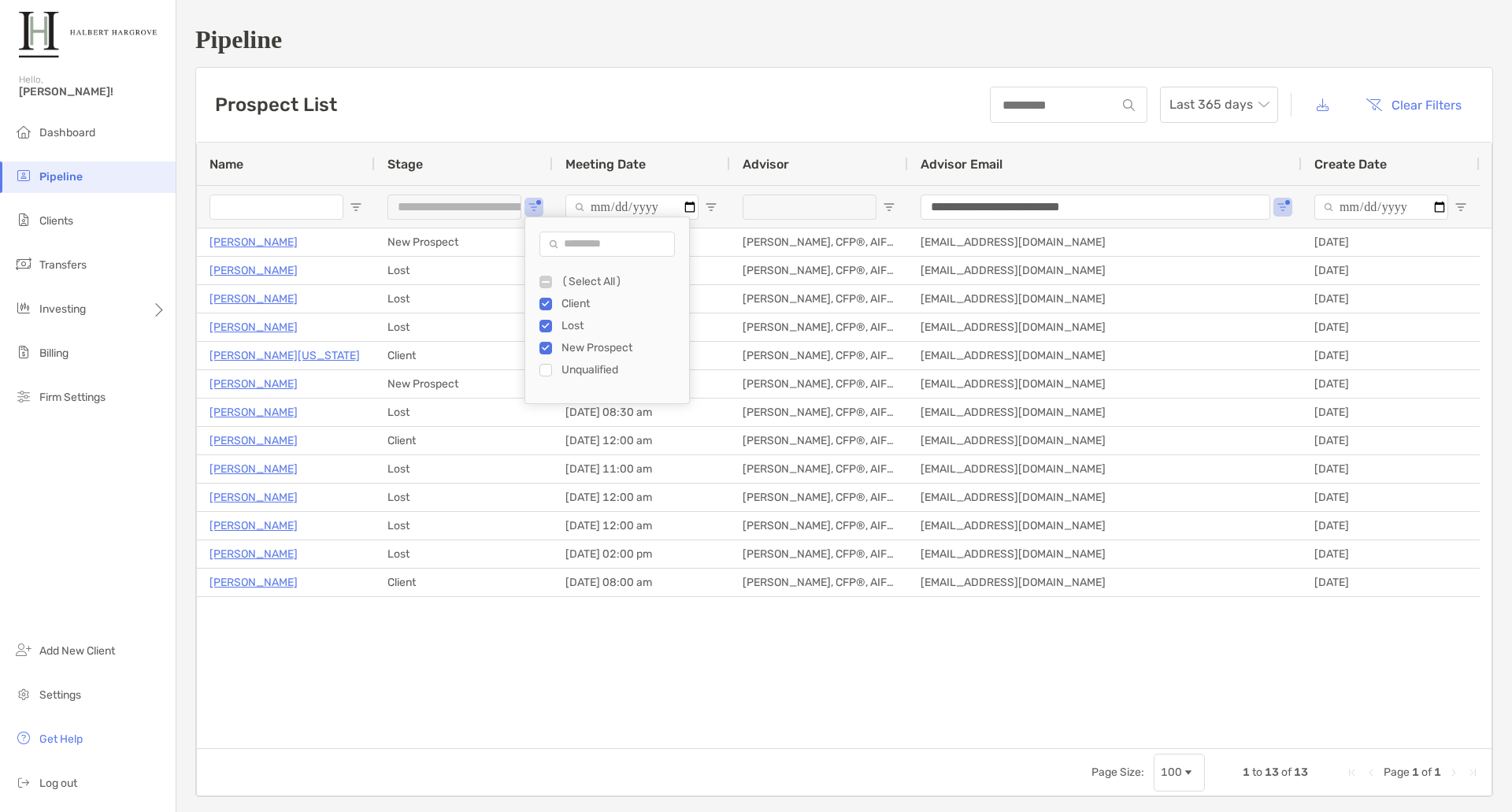
click at [576, 375] on div "Unqualified" at bounding box center [620, 369] width 118 height 13
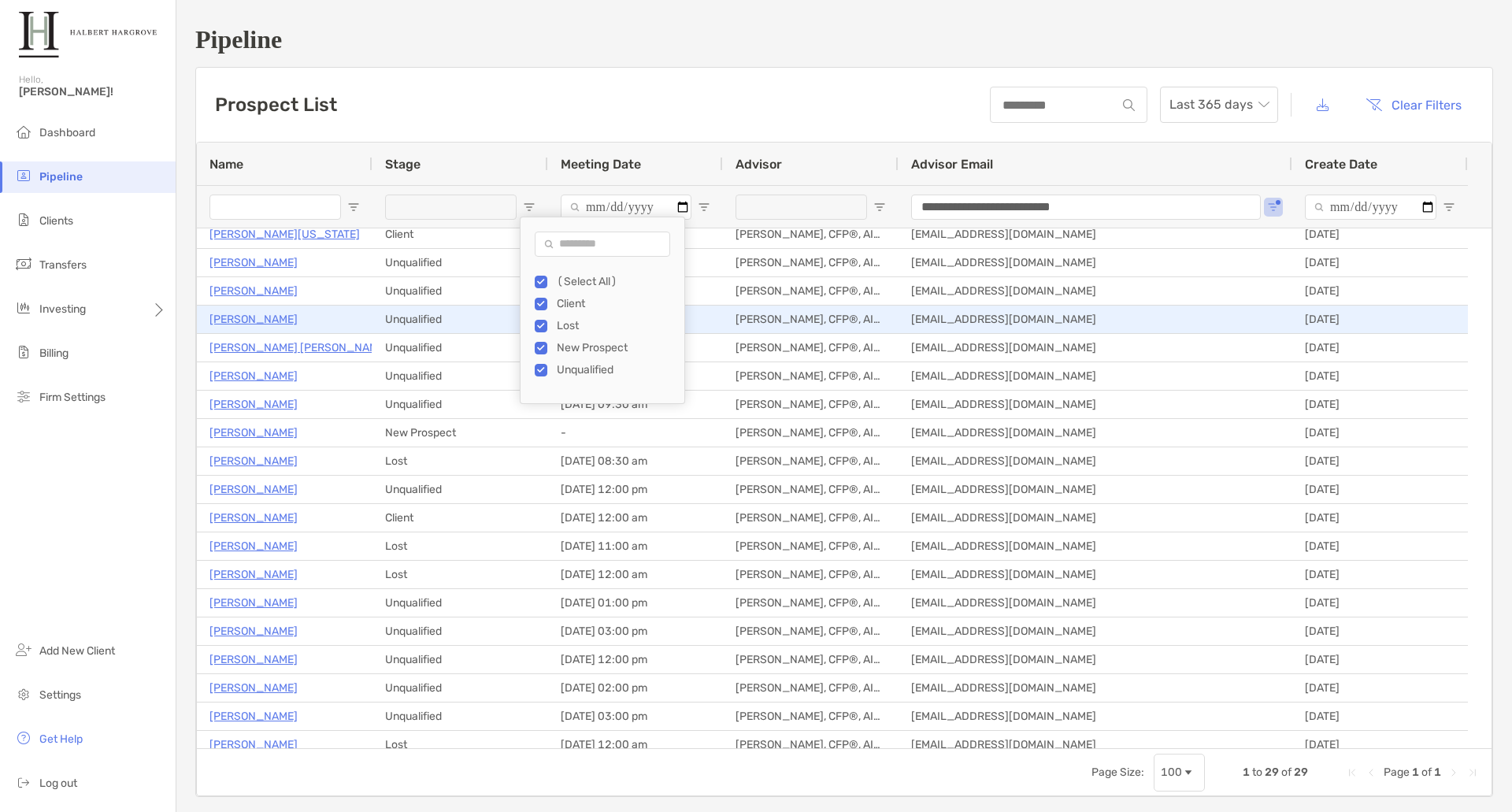
scroll to position [185, 0]
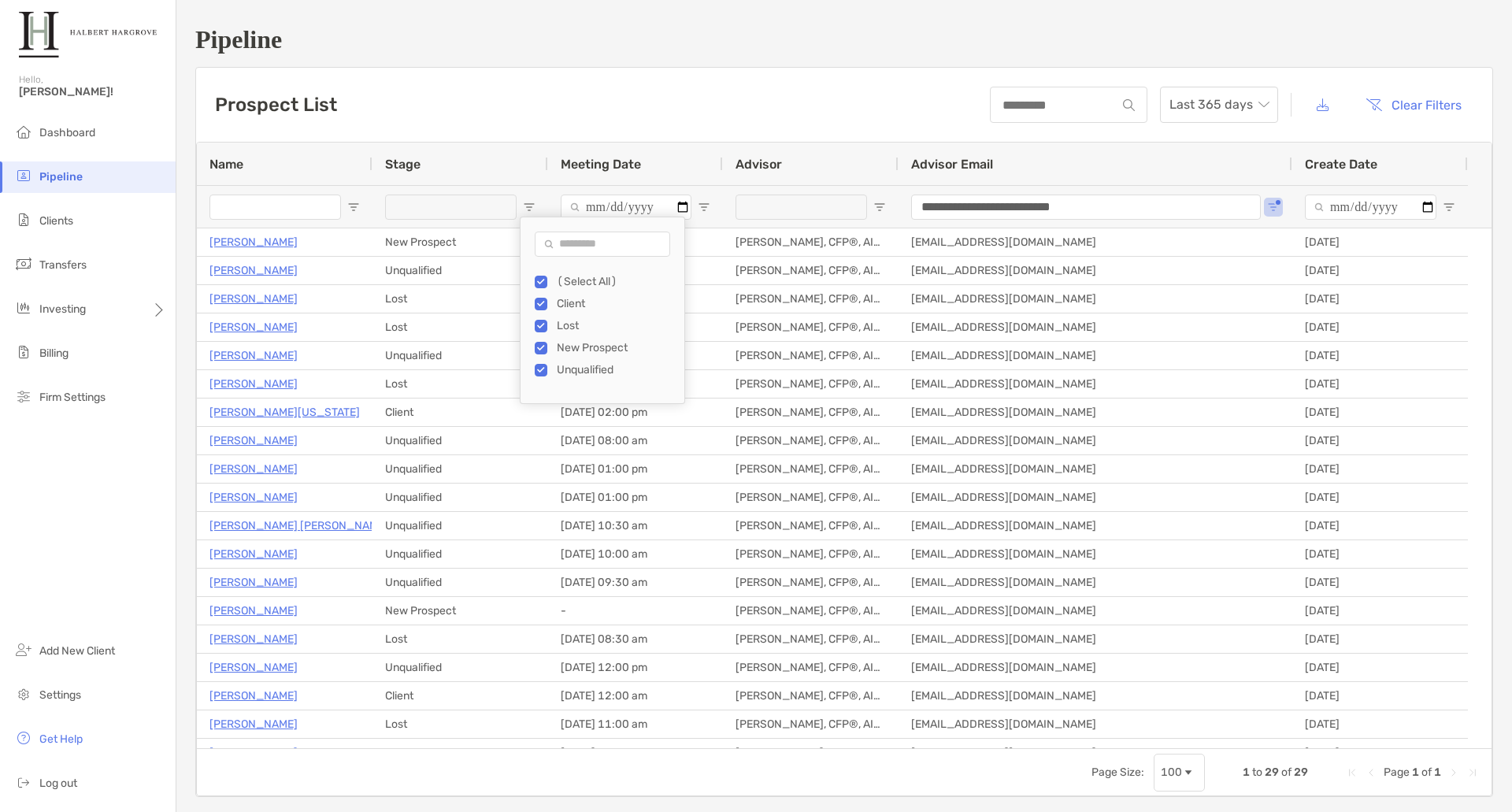
click at [268, 209] on input "Name Filter Input" at bounding box center [275, 207] width 132 height 25
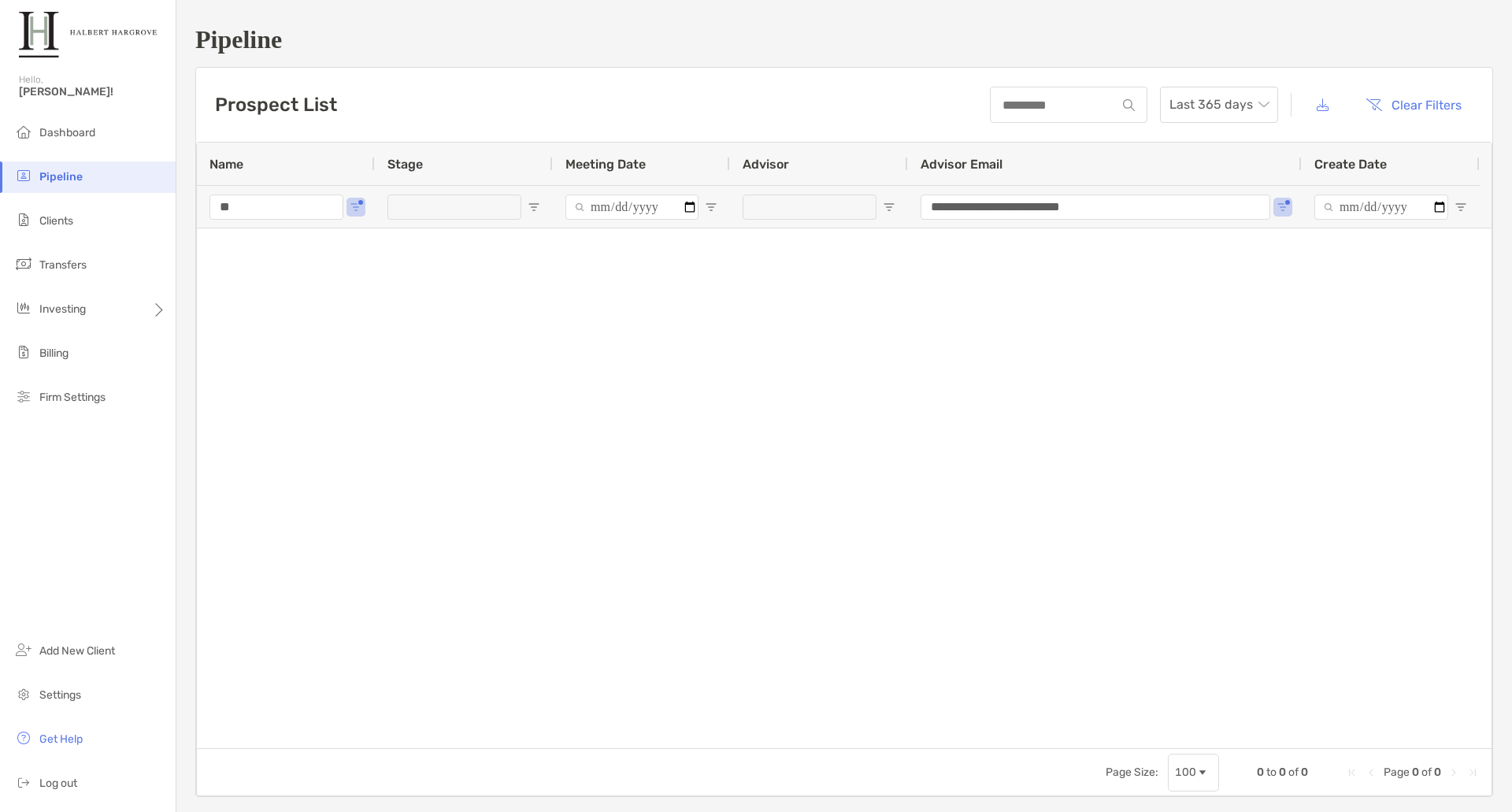
type input "*"
